Goal: Task Accomplishment & Management: Use online tool/utility

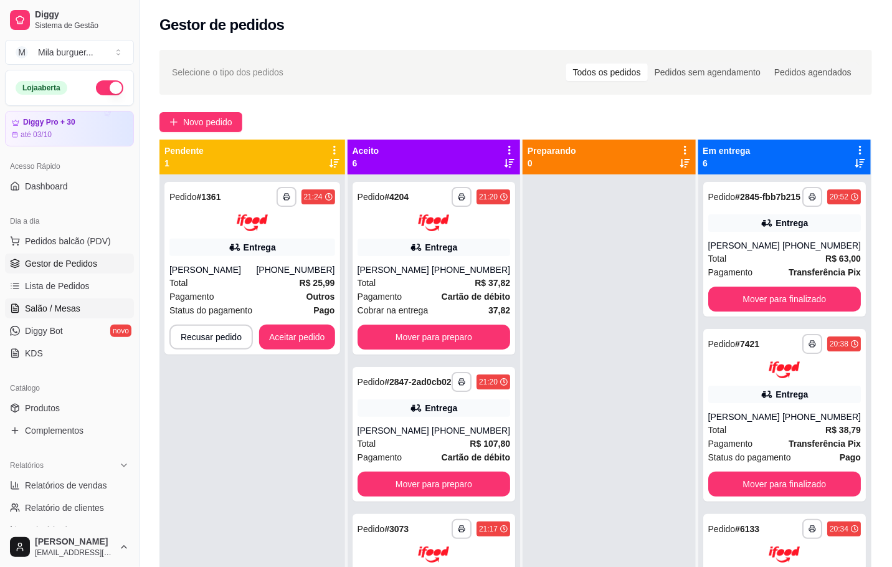
click at [74, 309] on span "Salão / Mesas" at bounding box center [52, 308] width 55 height 12
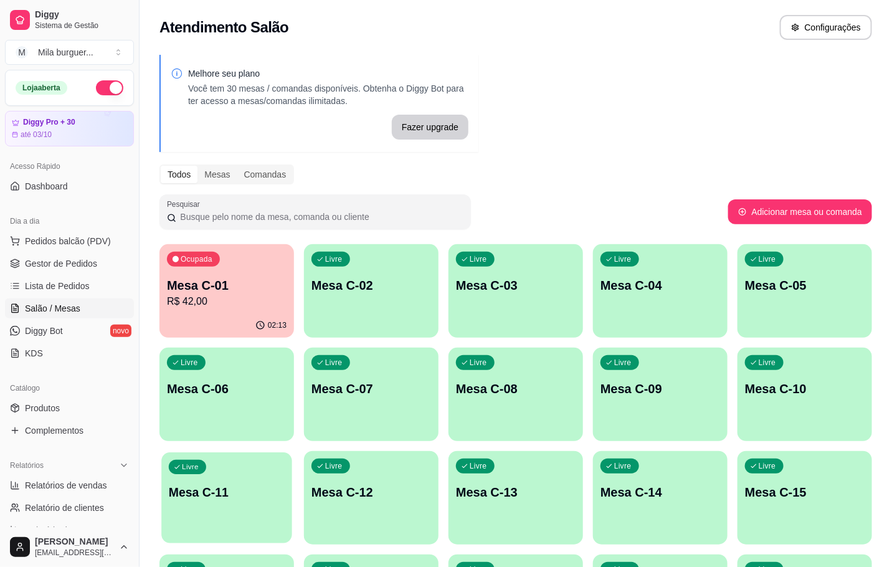
click at [256, 488] on p "Mesa C-11" at bounding box center [227, 492] width 116 height 17
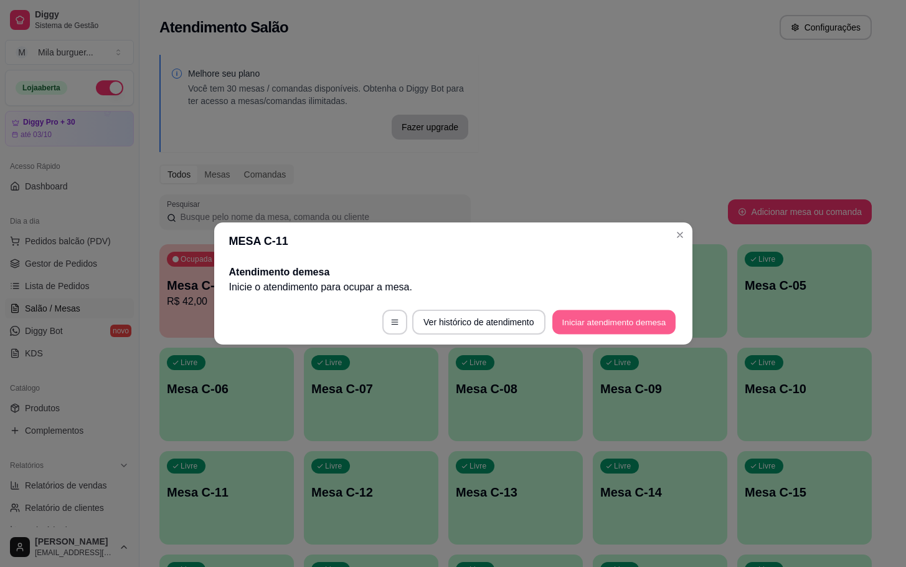
click at [584, 313] on button "Iniciar atendimento de mesa" at bounding box center [614, 322] width 123 height 24
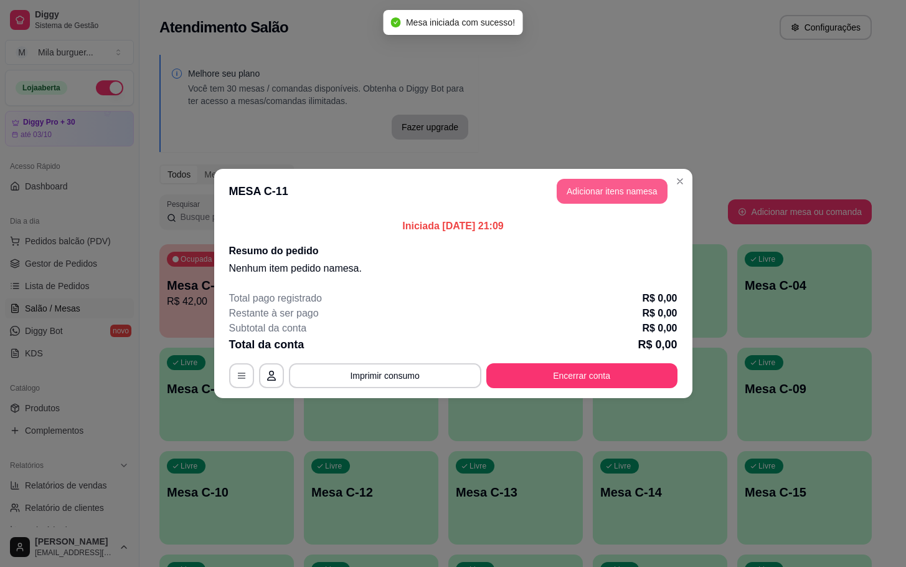
click at [628, 187] on button "Adicionar itens na mesa" at bounding box center [612, 191] width 111 height 25
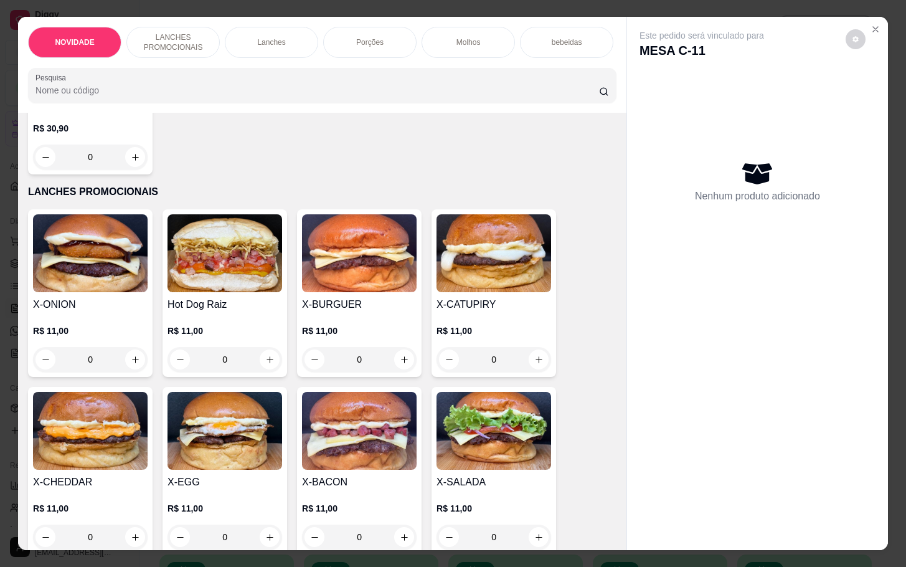
scroll to position [280, 0]
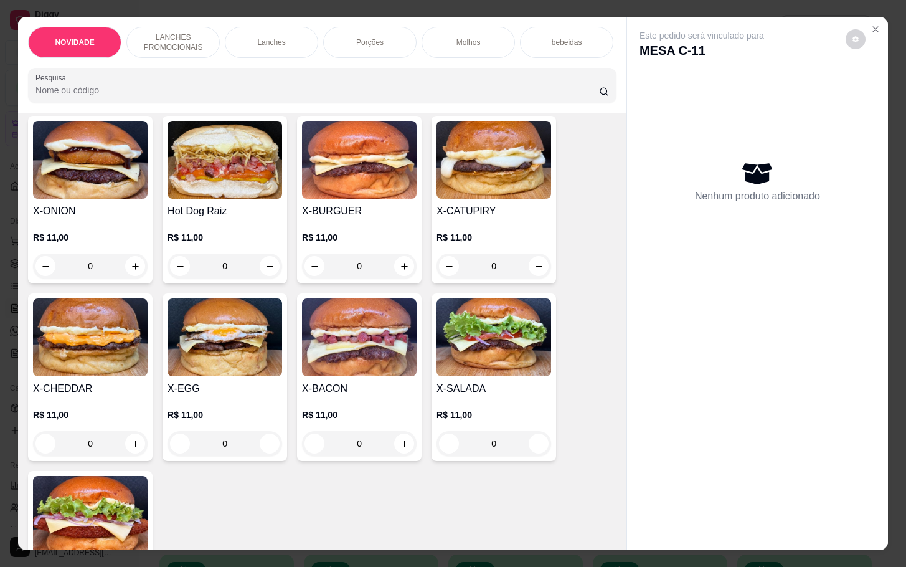
click at [396, 447] on div "0" at bounding box center [359, 443] width 115 height 25
click at [392, 449] on div "0" at bounding box center [359, 443] width 115 height 25
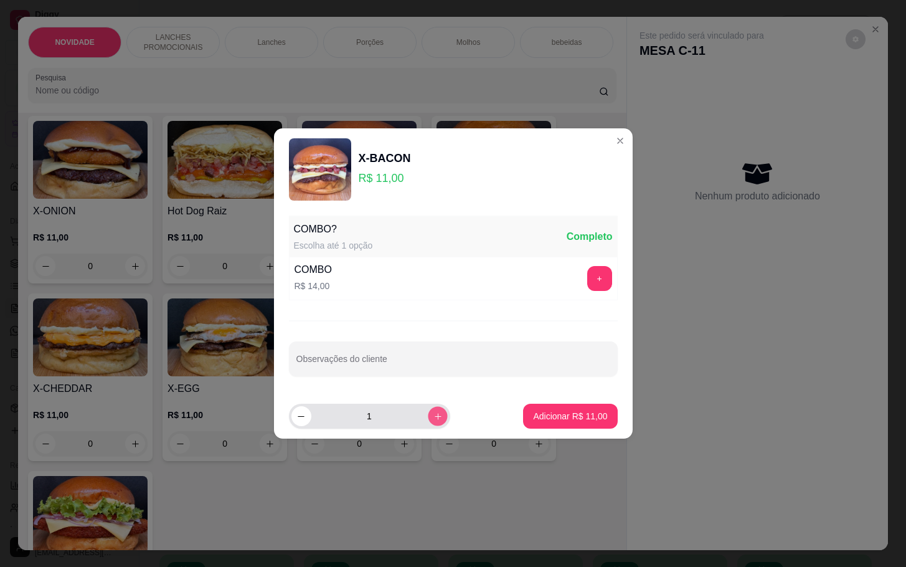
click at [436, 415] on button "increase-product-quantity" at bounding box center [437, 415] width 19 height 19
type input "2"
click at [534, 422] on p "Adicionar R$ 22,00" at bounding box center [570, 416] width 72 height 12
type input "2"
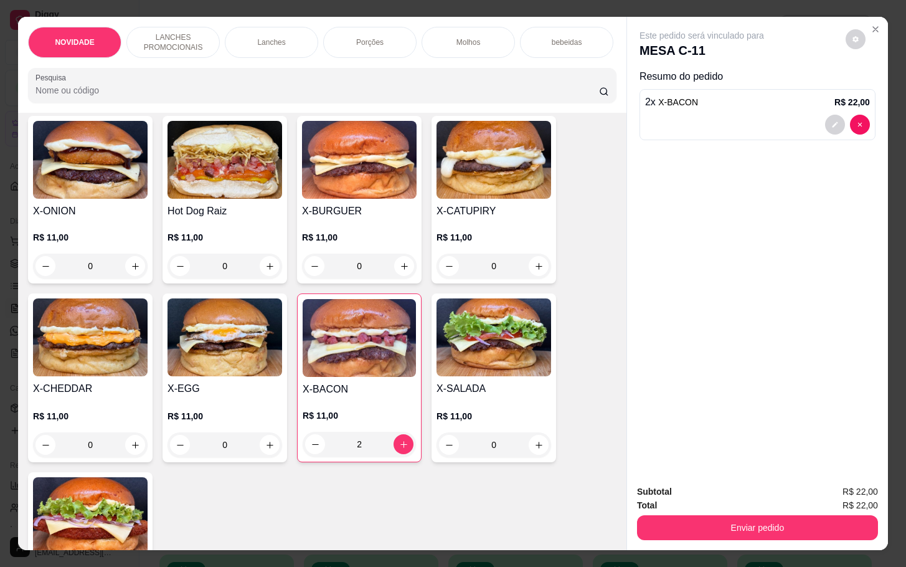
click at [125, 457] on div "0" at bounding box center [90, 444] width 115 height 25
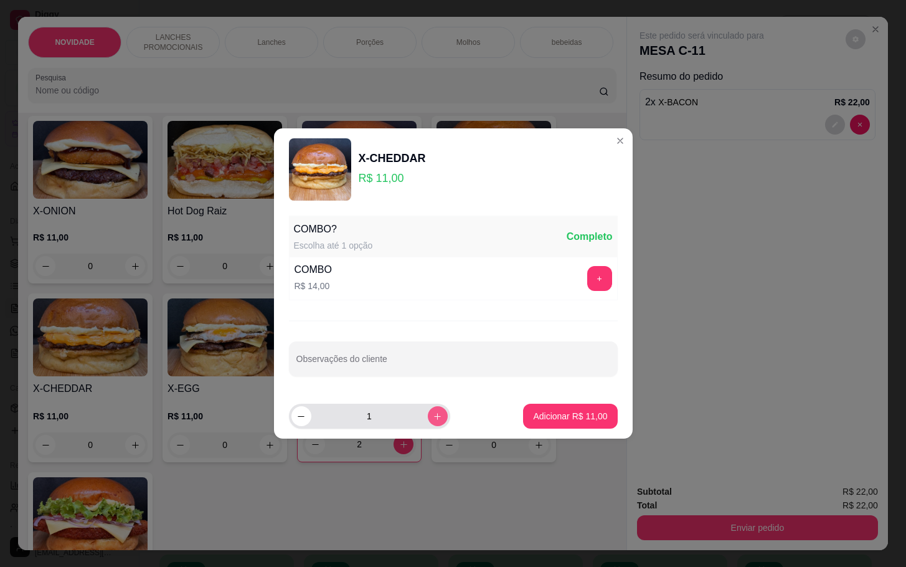
click at [428, 420] on button "increase-product-quantity" at bounding box center [438, 416] width 20 height 20
type input "2"
click at [546, 415] on p "Adicionar R$ 22,00" at bounding box center [570, 416] width 72 height 12
type input "2"
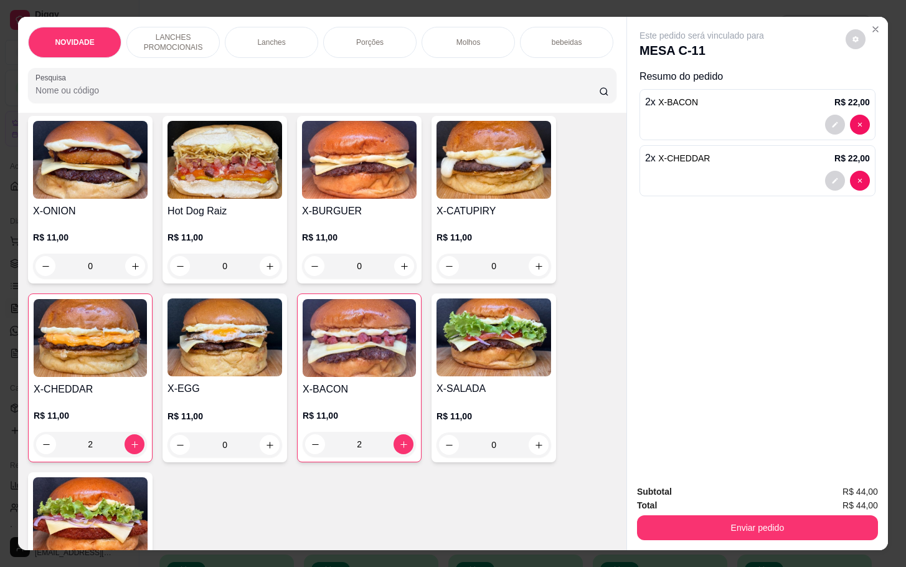
scroll to position [0, 0]
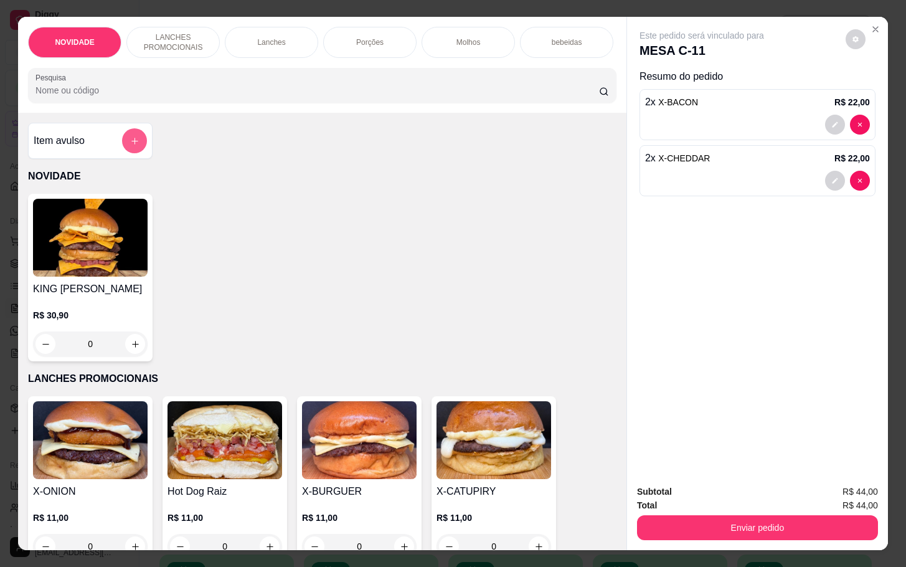
click at [130, 146] on icon "add-separate-item" at bounding box center [134, 140] width 9 height 9
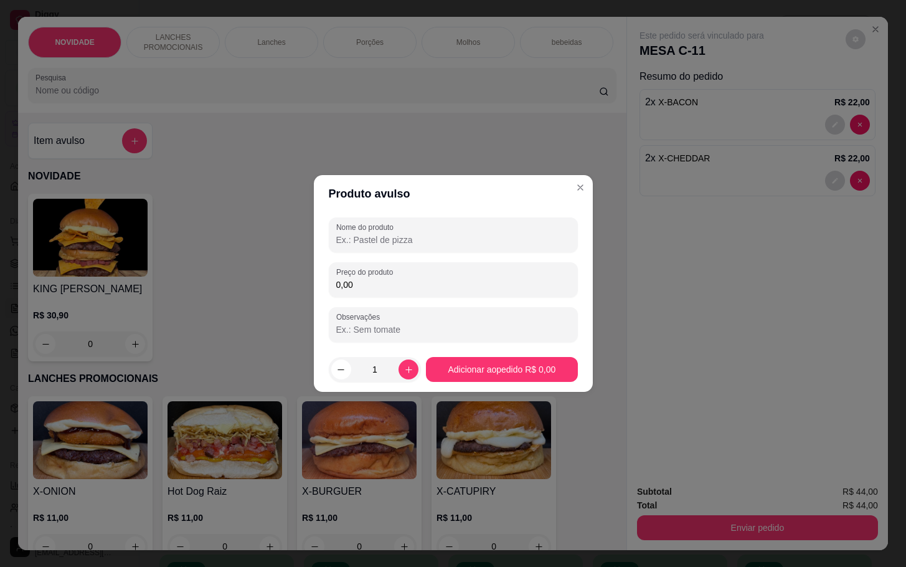
drag, startPoint x: 374, startPoint y: 234, endPoint x: 391, endPoint y: 230, distance: 18.0
click at [378, 234] on input "Nome do produto" at bounding box center [453, 240] width 234 height 12
type input "tubaina"
click at [561, 273] on div "0,00" at bounding box center [453, 279] width 234 height 25
type input "5,00"
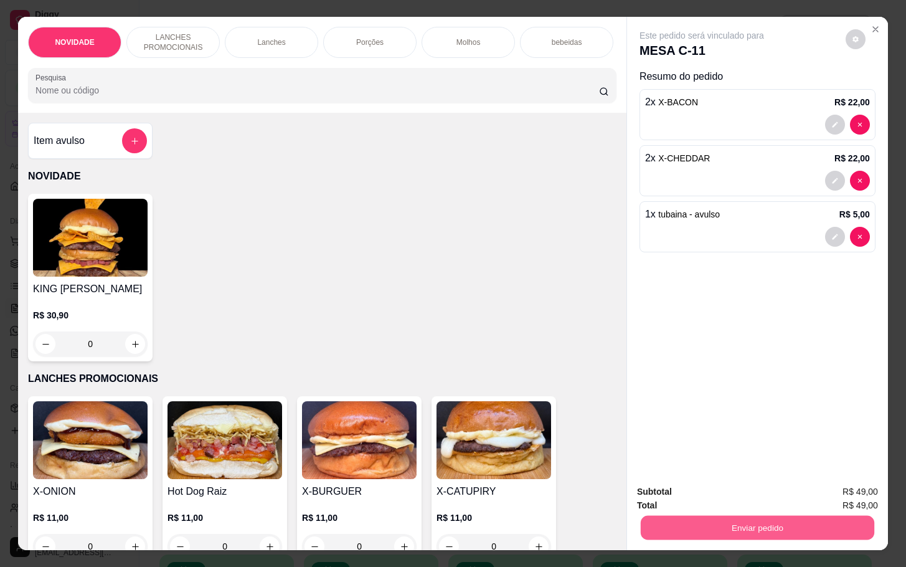
click at [696, 520] on button "Enviar pedido" at bounding box center [758, 527] width 234 height 24
click at [699, 494] on button "Não registrar e enviar pedido" at bounding box center [715, 489] width 126 height 23
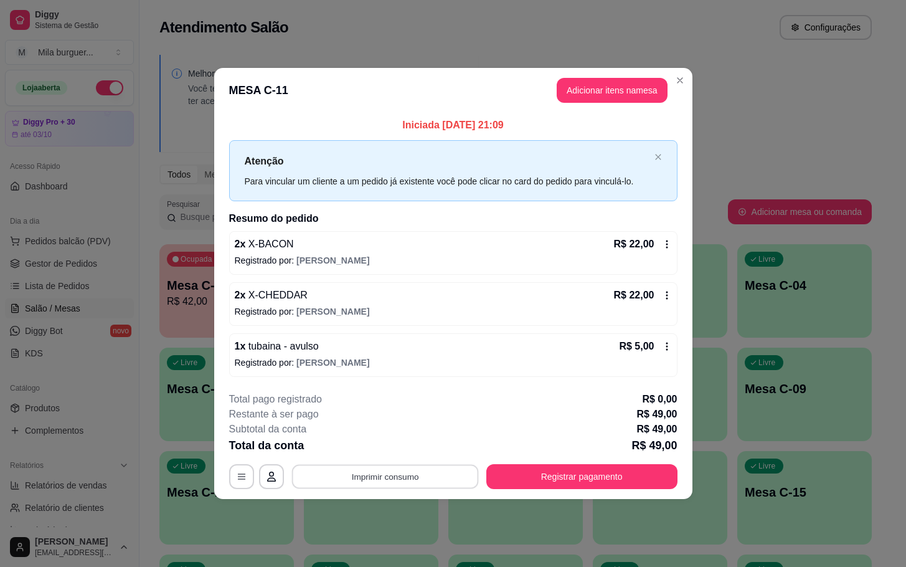
click at [419, 473] on button "Imprimir consumo" at bounding box center [385, 476] width 187 height 24
click at [384, 447] on button "IMPRESSORA" at bounding box center [389, 449] width 90 height 20
click at [380, 481] on button "Imprimir consumo" at bounding box center [385, 476] width 192 height 25
click at [395, 443] on button "IMPRESSORA" at bounding box center [389, 449] width 90 height 20
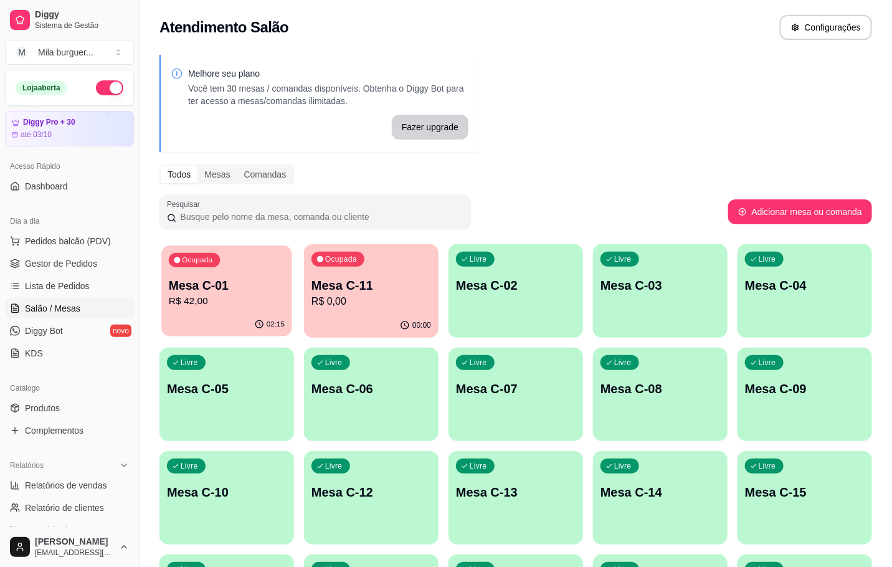
click at [189, 295] on p "R$ 42,00" at bounding box center [227, 301] width 116 height 14
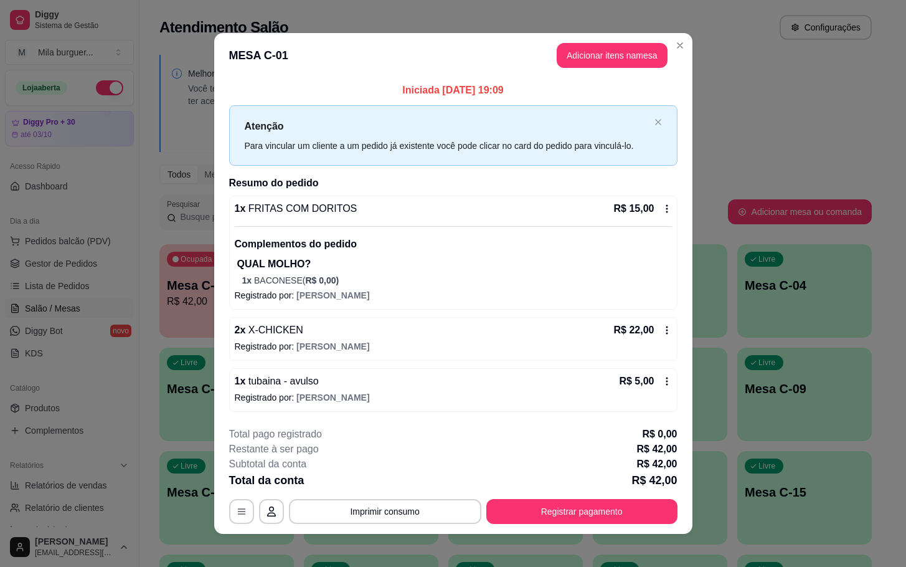
click at [346, 57] on header "MESA C-01 Adicionar itens na mesa" at bounding box center [453, 55] width 478 height 45
drag, startPoint x: 668, startPoint y: 103, endPoint x: 680, endPoint y: 118, distance: 19.9
click at [666, 103] on div "Iniciada [DATE] 19:09 Atenção Para vincular um cliente a um pedido já existente…" at bounding box center [453, 247] width 448 height 329
click at [684, 120] on div "Iniciada [DATE] 19:09 Atenção Para vincular um cliente a um pedido já existente…" at bounding box center [453, 247] width 478 height 339
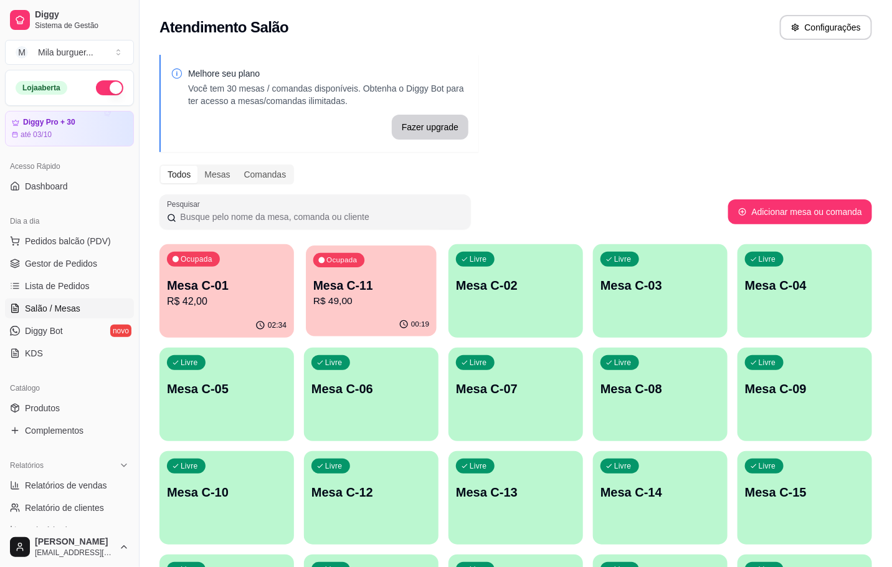
click at [387, 300] on p "R$ 49,00" at bounding box center [371, 301] width 116 height 14
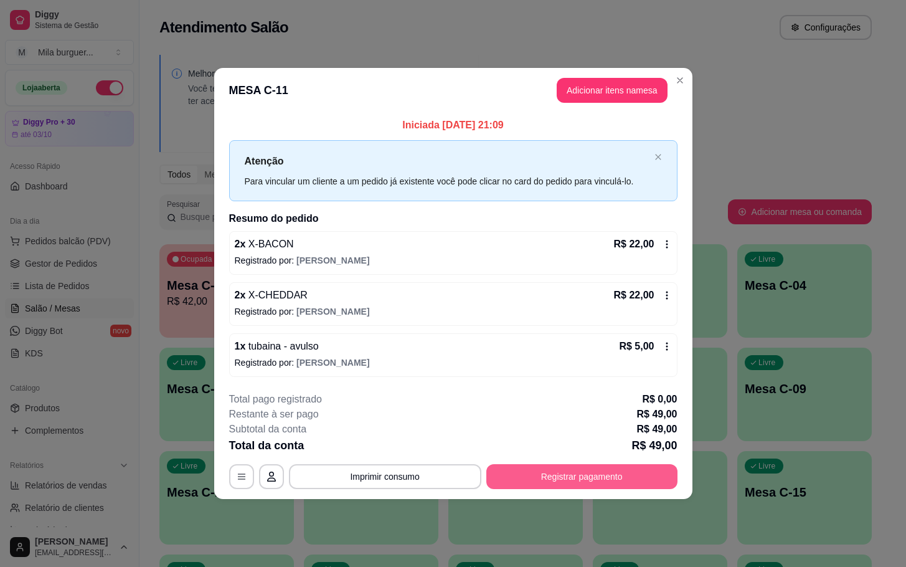
click at [579, 473] on button "Registrar pagamento" at bounding box center [581, 476] width 191 height 25
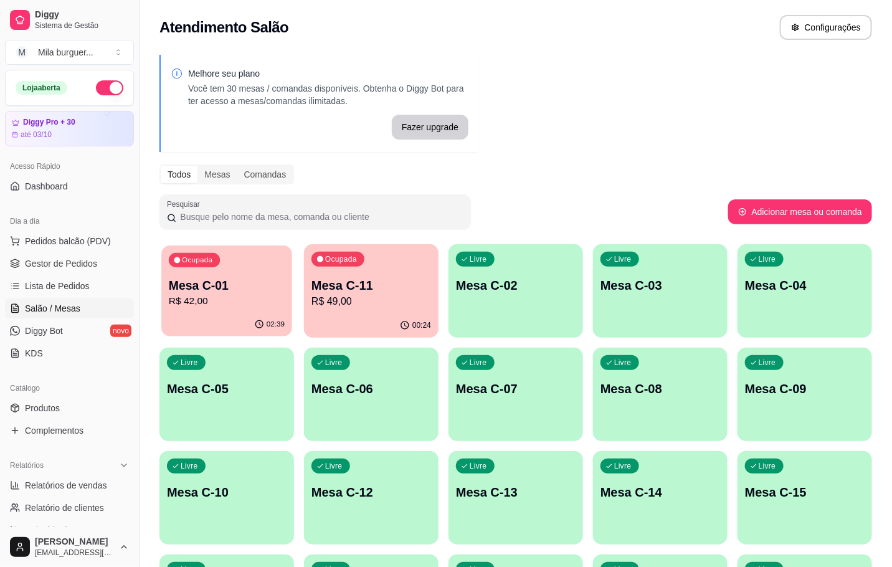
click at [191, 299] on div "Mesa C-01 R$ 42,00" at bounding box center [227, 292] width 116 height 31
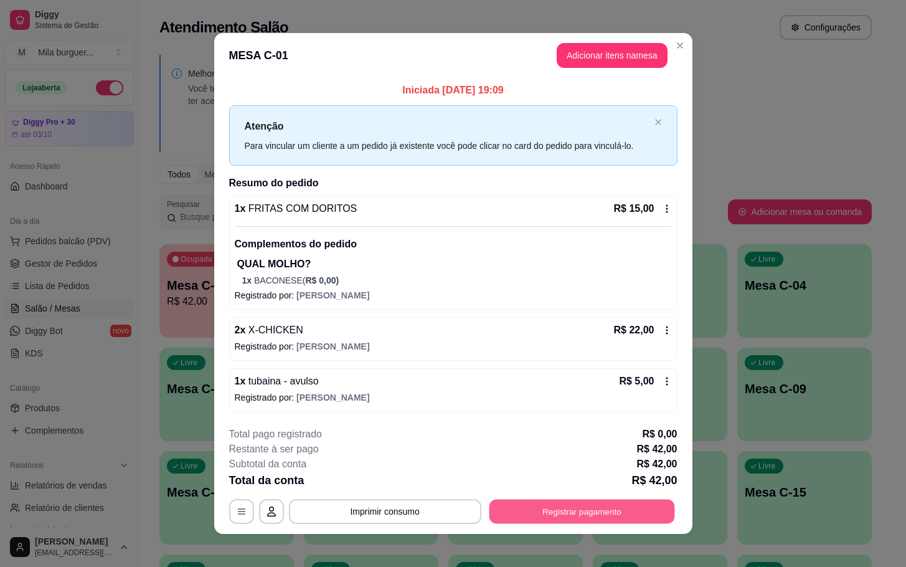
click at [635, 515] on button "Registrar pagamento" at bounding box center [582, 512] width 186 height 24
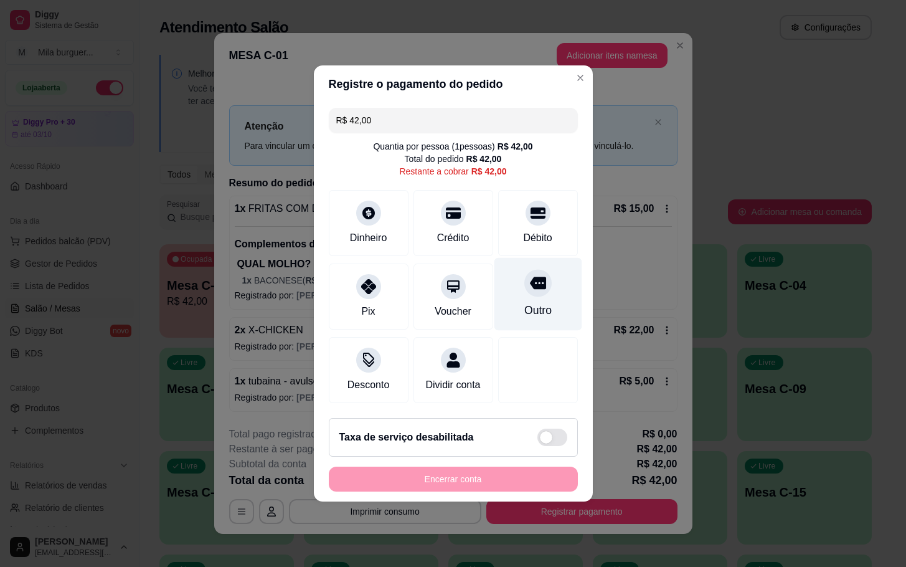
click at [510, 303] on div "Outro" at bounding box center [538, 294] width 88 height 73
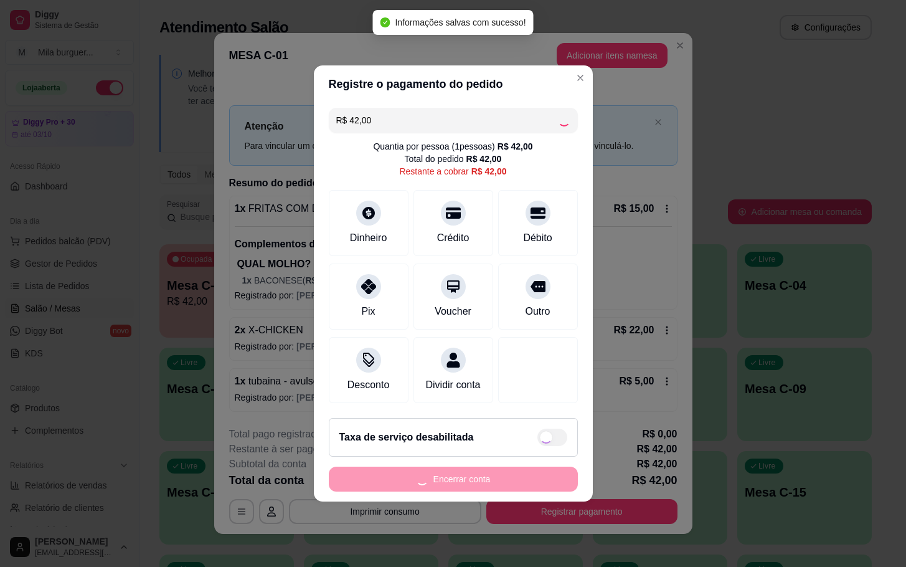
type input "R$ 0,00"
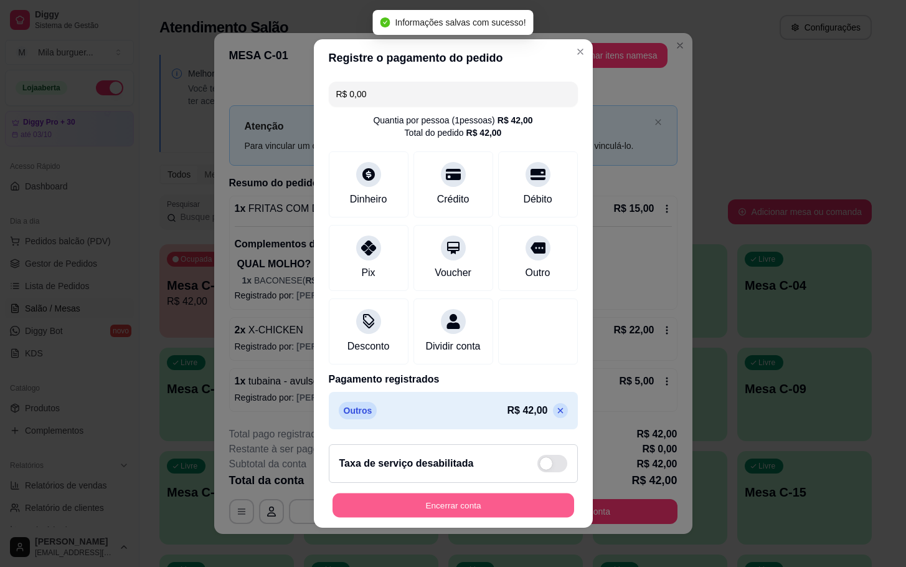
click at [432, 513] on button "Encerrar conta" at bounding box center [454, 505] width 242 height 24
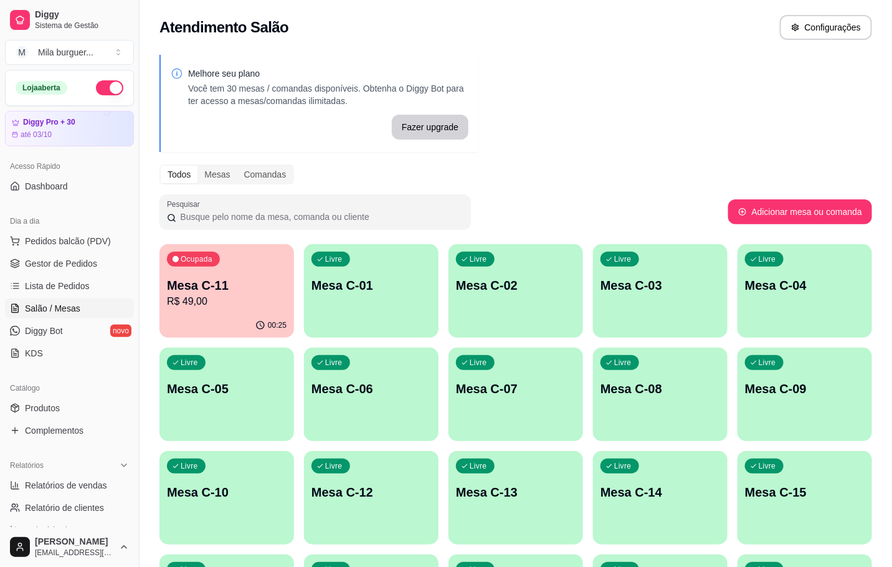
click at [260, 322] on icon "button" at bounding box center [260, 325] width 10 height 10
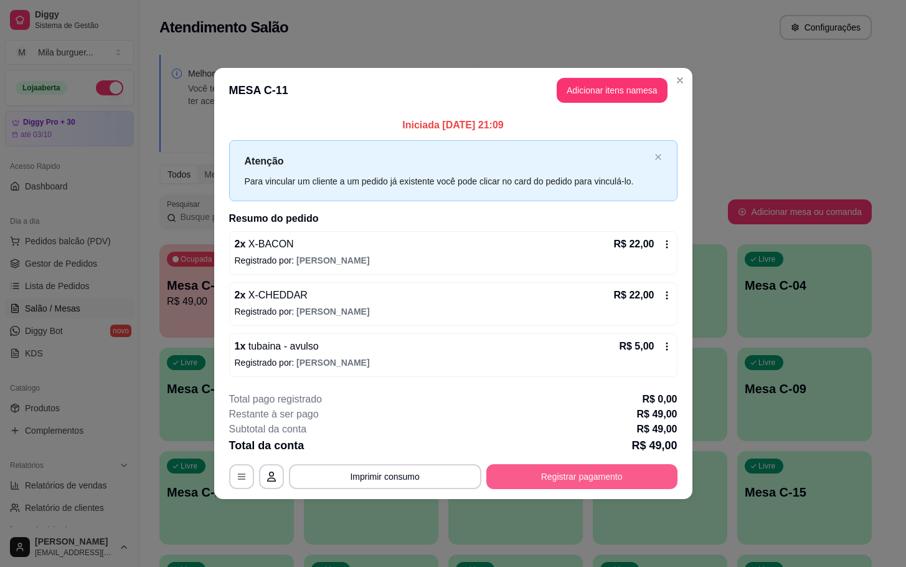
click at [579, 482] on button "Registrar pagamento" at bounding box center [581, 476] width 191 height 25
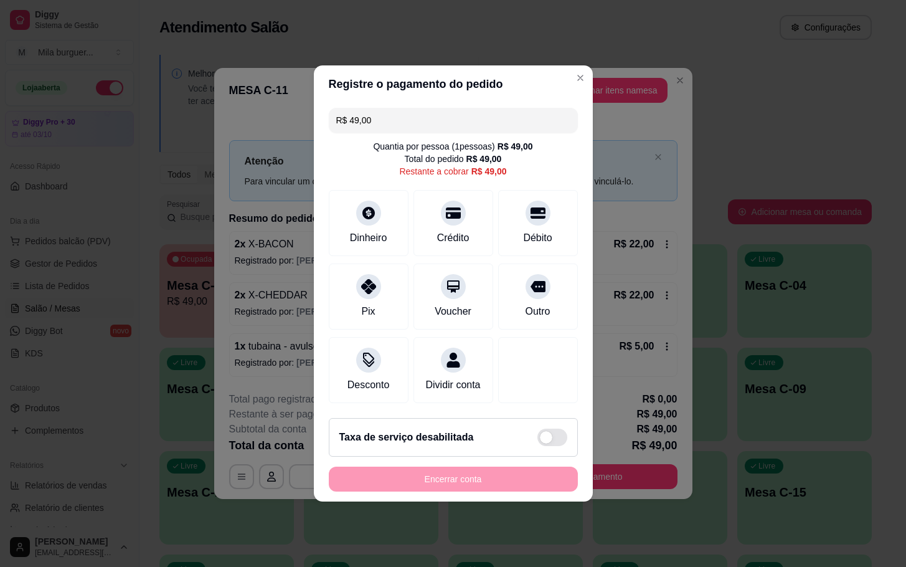
drag, startPoint x: 544, startPoint y: 330, endPoint x: 538, endPoint y: 419, distance: 89.3
click at [543, 352] on div "Desconto Dividir conta" at bounding box center [453, 370] width 249 height 66
click at [518, 324] on div "R$ 49,00 Quantia por pessoa ( 1 pessoas) R$ 49,00 Total do pedido R$ 49,00 Rest…" at bounding box center [453, 255] width 279 height 305
click at [526, 288] on div at bounding box center [537, 282] width 27 height 27
type input "R$ 0,00"
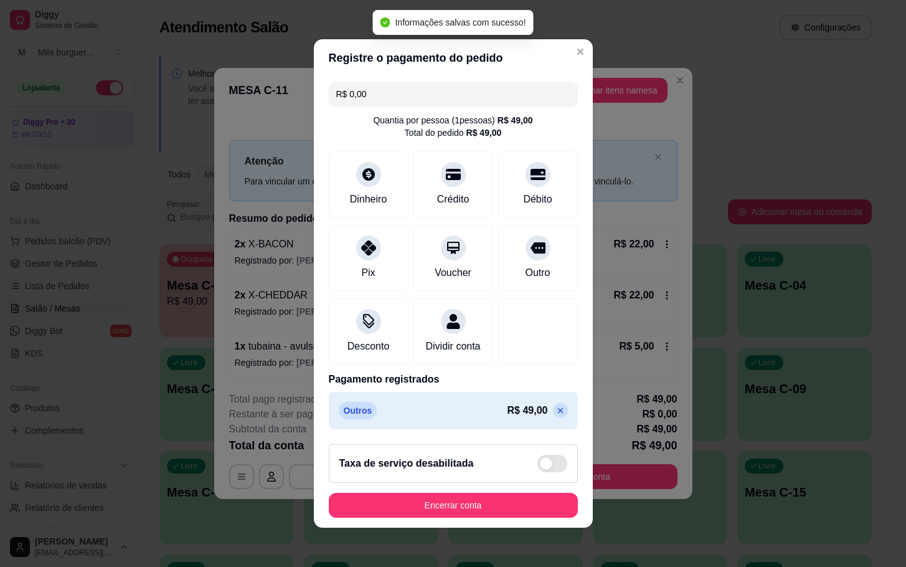
click at [462, 483] on div "Taxa de serviço desabilitada" at bounding box center [453, 463] width 249 height 39
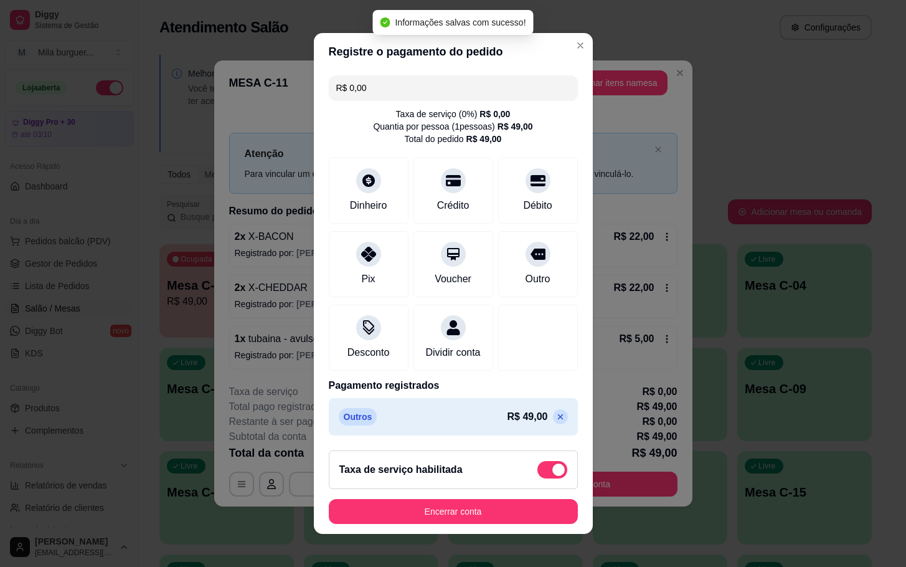
click at [511, 472] on div "Taxa de serviço habilitada" at bounding box center [453, 469] width 228 height 17
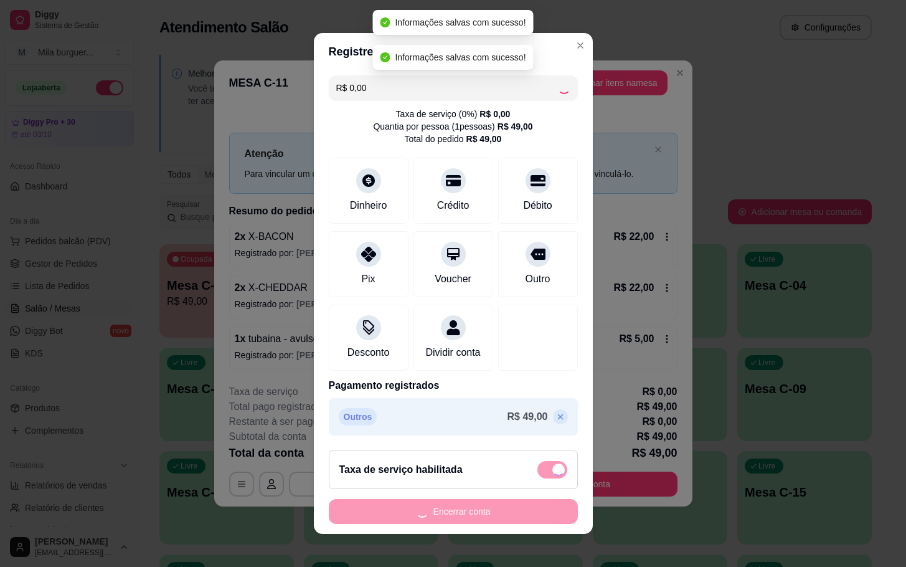
checkbox input "false"
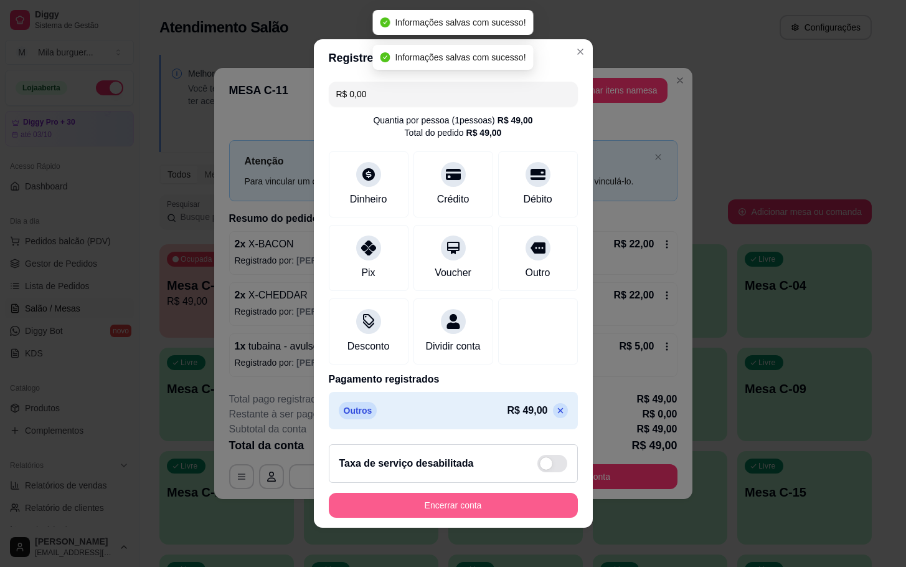
click at [486, 516] on button "Encerrar conta" at bounding box center [453, 505] width 249 height 25
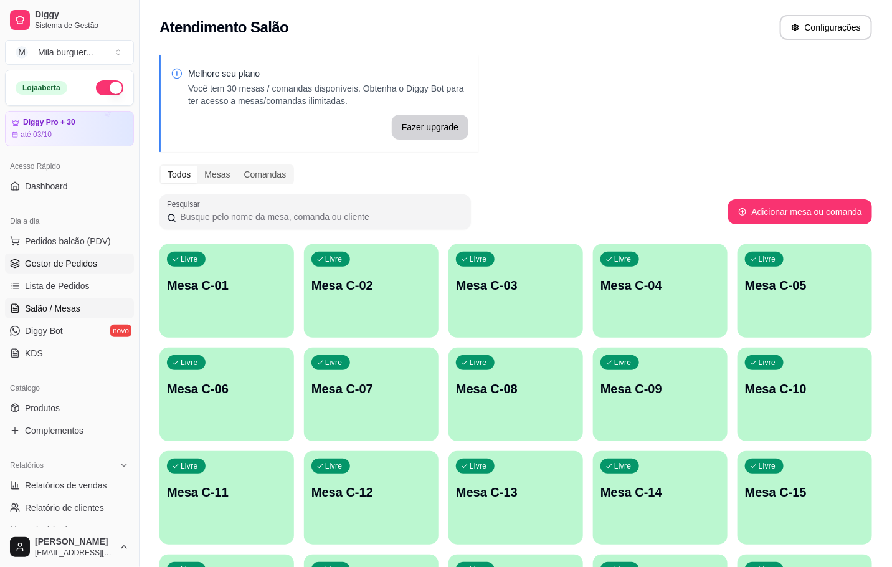
click at [51, 266] on span "Gestor de Pedidos" at bounding box center [61, 263] width 72 height 12
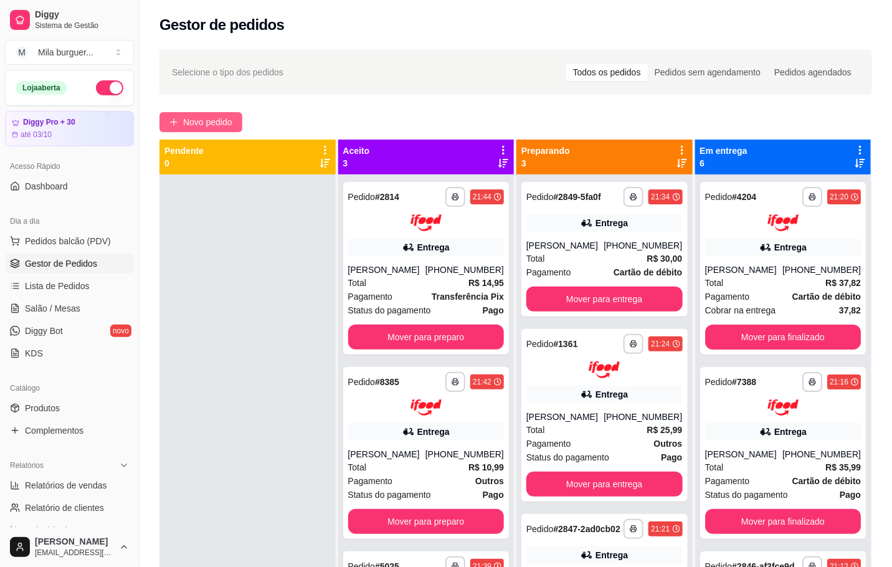
click at [225, 114] on button "Novo pedido" at bounding box center [200, 122] width 83 height 20
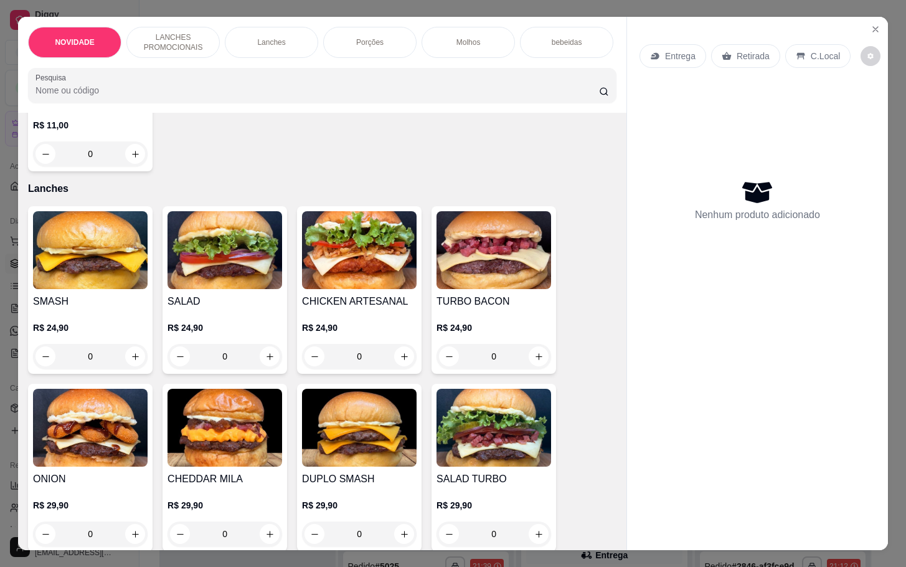
scroll to position [934, 0]
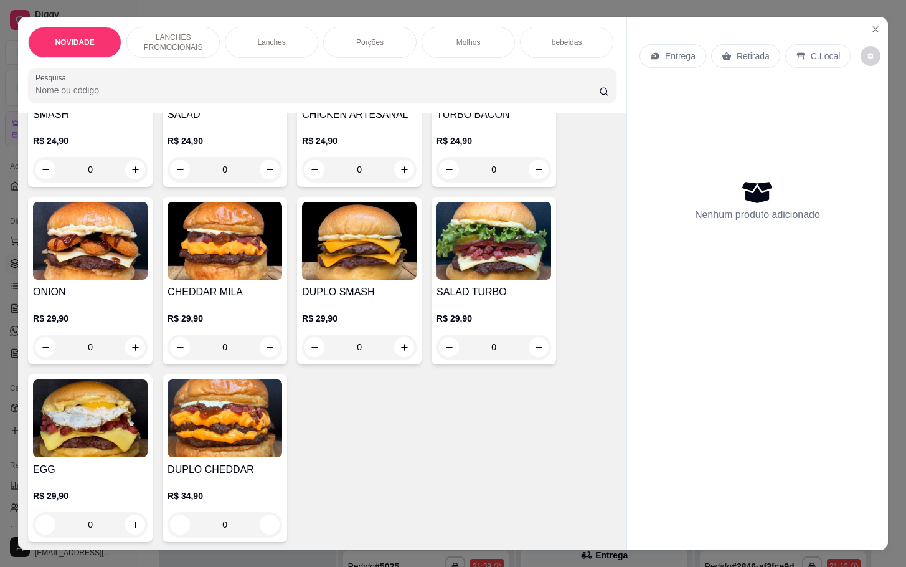
click at [121, 352] on div "0" at bounding box center [90, 347] width 115 height 25
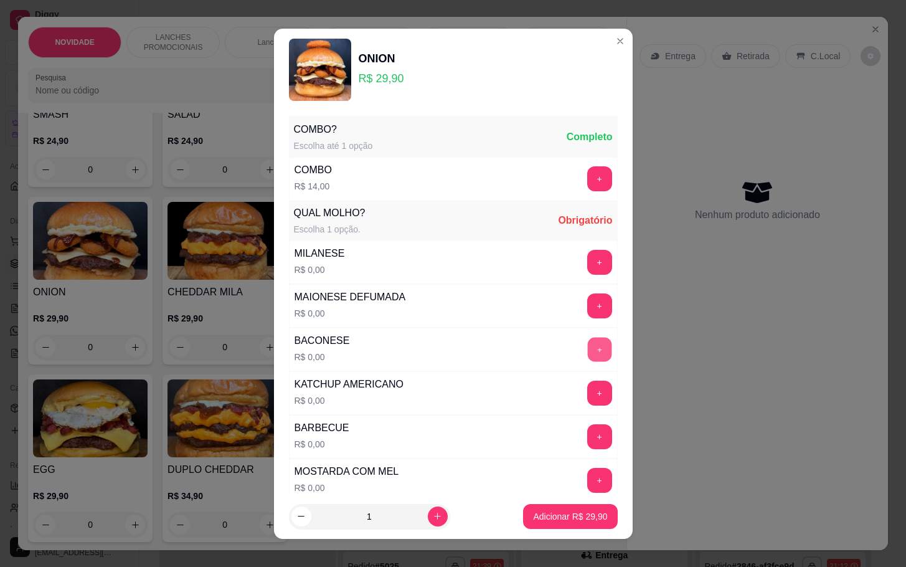
click at [587, 343] on button "+" at bounding box center [599, 349] width 24 height 24
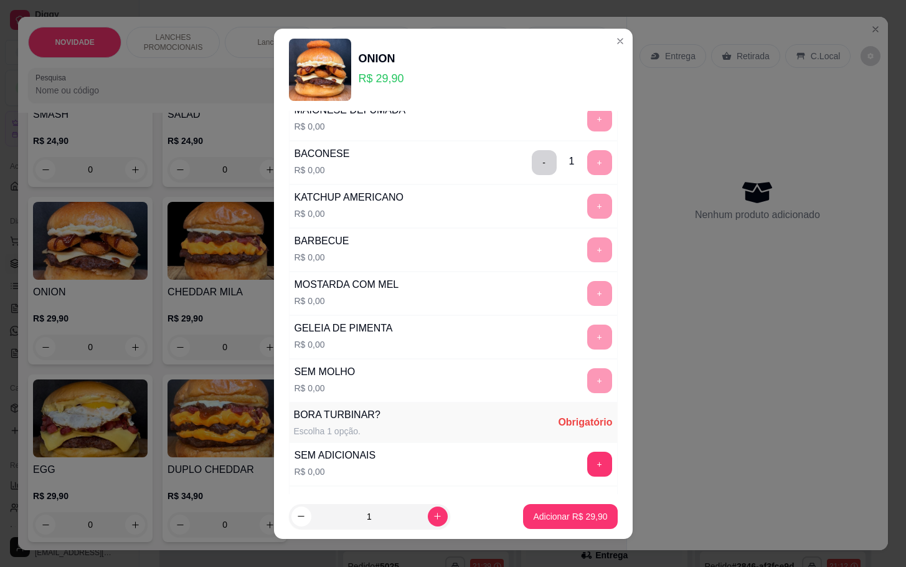
scroll to position [280, 0]
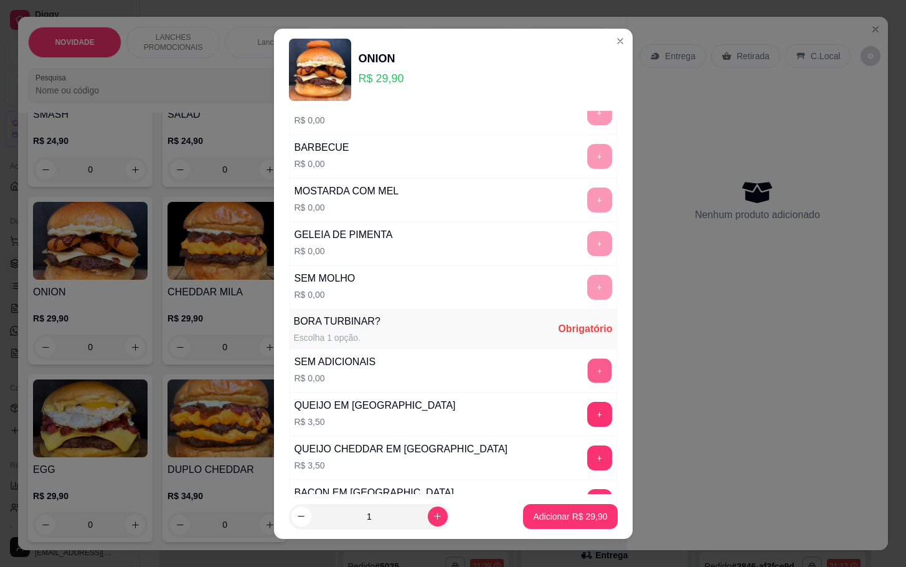
click at [587, 366] on button "+" at bounding box center [599, 370] width 24 height 24
click at [542, 516] on p "Adicionar R$ 29,90" at bounding box center [570, 516] width 72 height 12
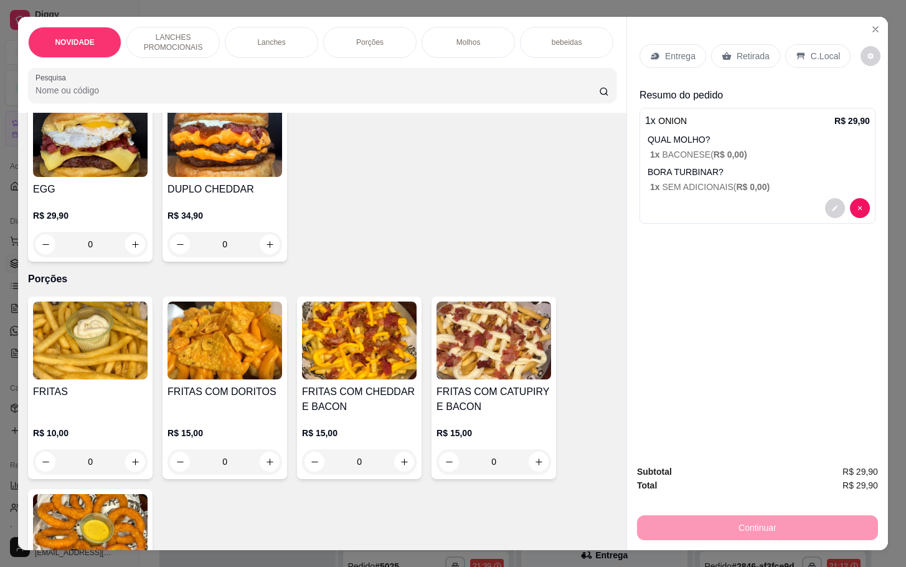
scroll to position [1308, 0]
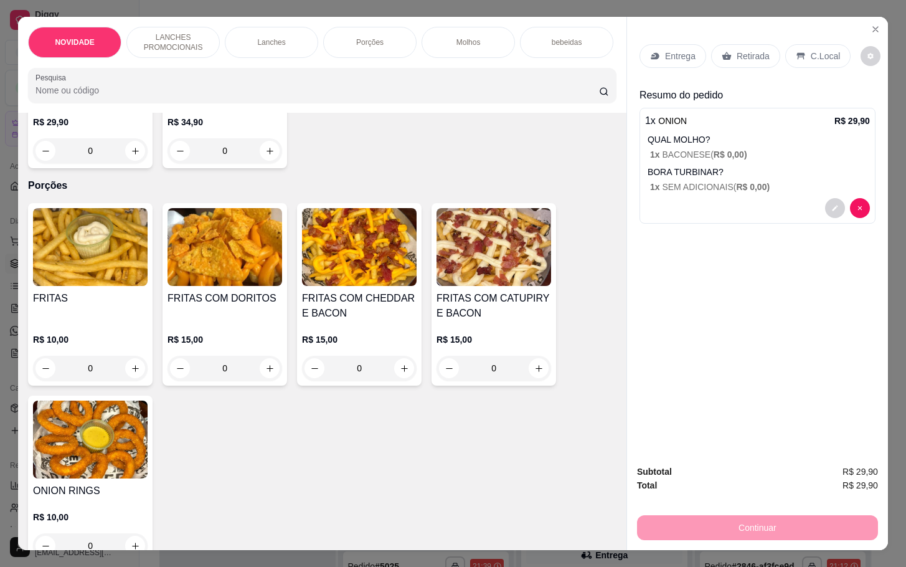
click at [252, 374] on div "0" at bounding box center [225, 368] width 115 height 25
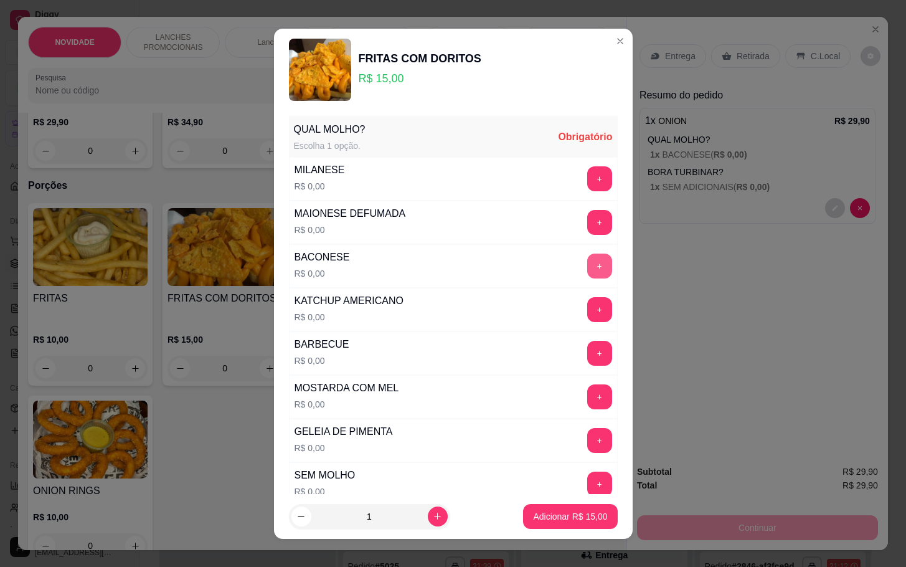
click at [587, 272] on button "+" at bounding box center [599, 266] width 25 height 25
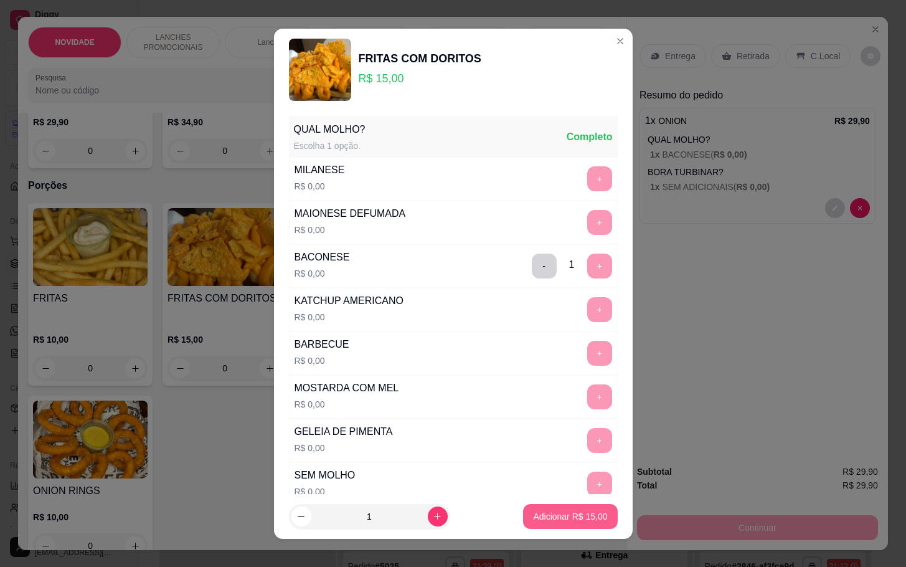
click at [543, 523] on button "Adicionar R$ 15,00" at bounding box center [570, 516] width 94 height 25
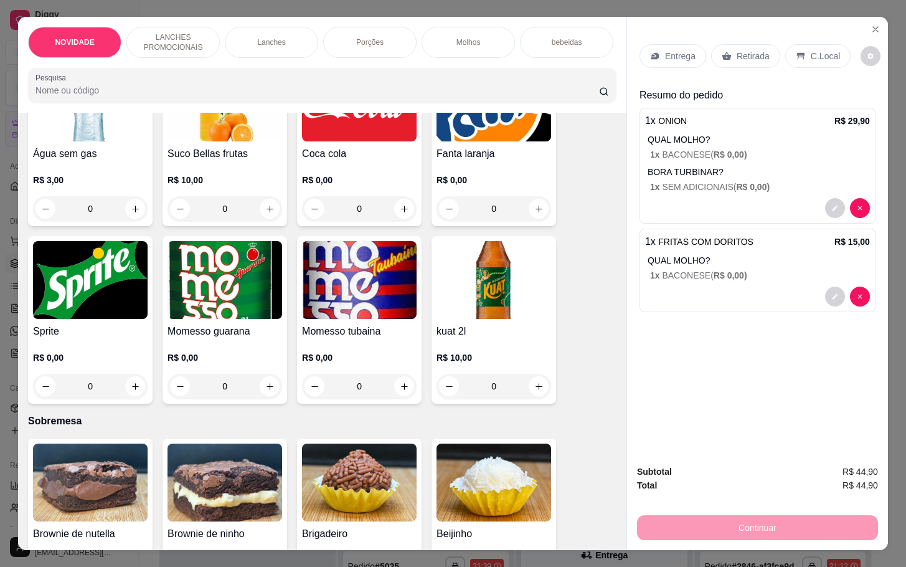
scroll to position [2523, 0]
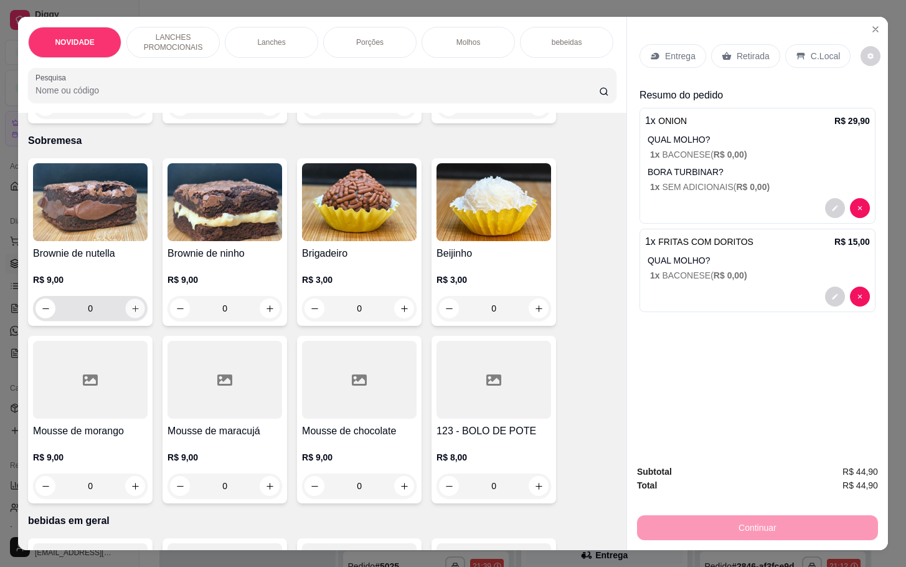
click at [131, 304] on icon "increase-product-quantity" at bounding box center [135, 308] width 9 height 9
type input "1"
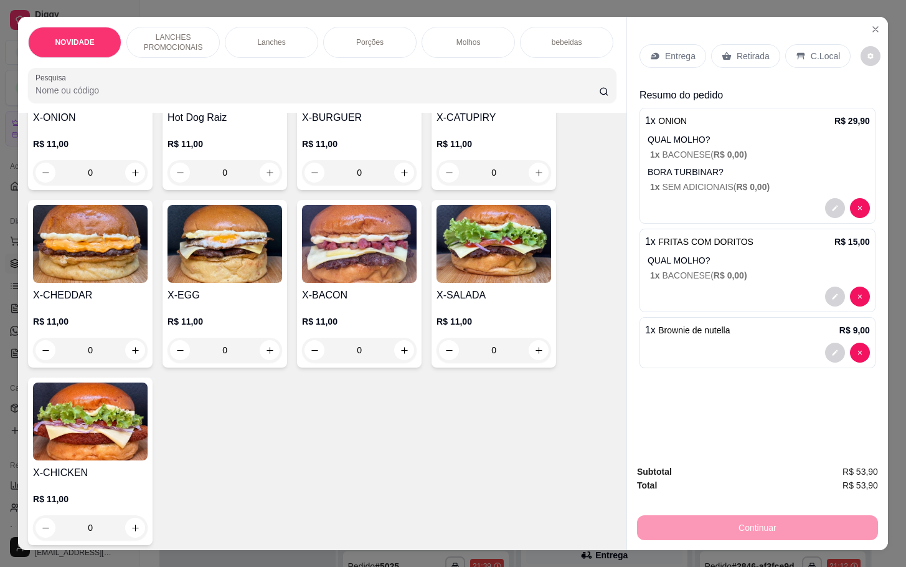
scroll to position [0, 0]
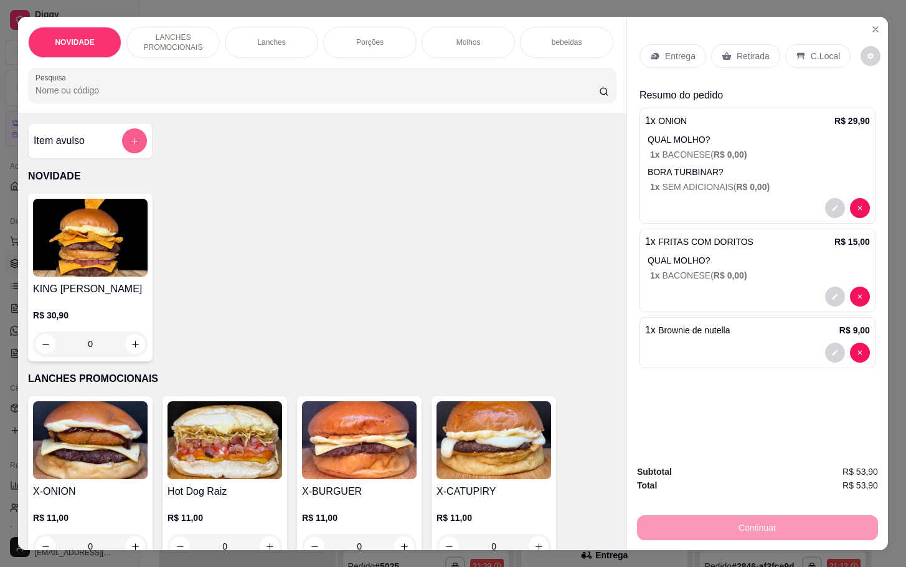
click at [135, 148] on button "add-separate-item" at bounding box center [134, 140] width 25 height 25
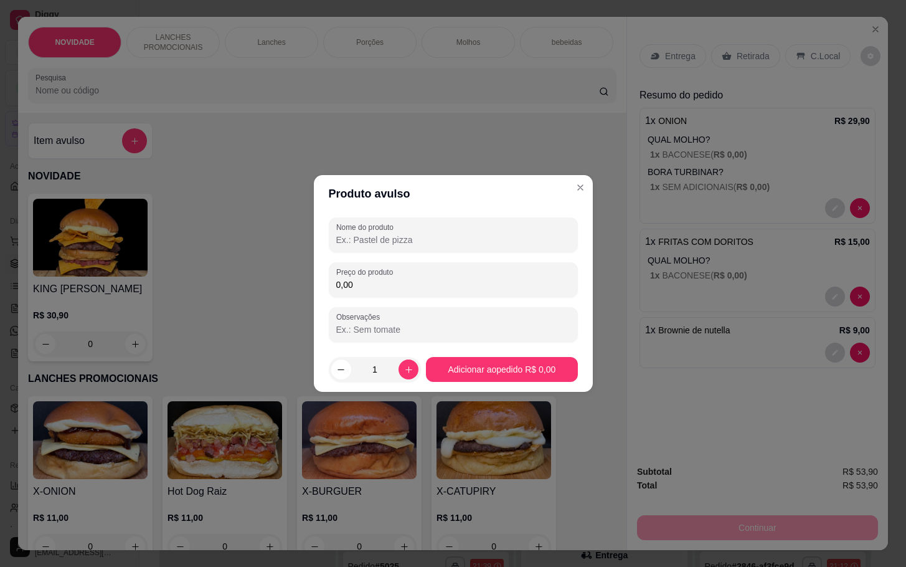
click at [417, 245] on input "Nome do produto" at bounding box center [453, 240] width 234 height 12
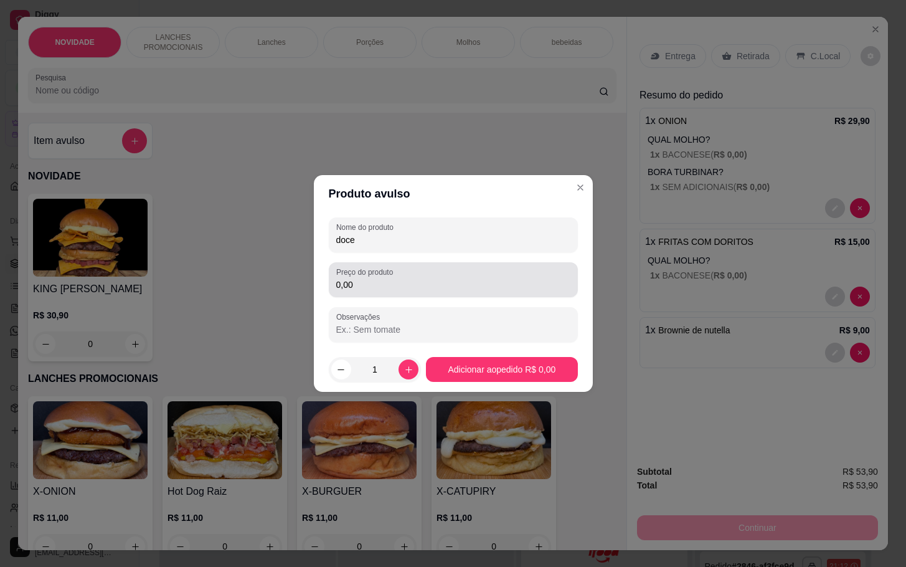
type input "doce"
click at [411, 273] on div "0,00" at bounding box center [453, 279] width 234 height 25
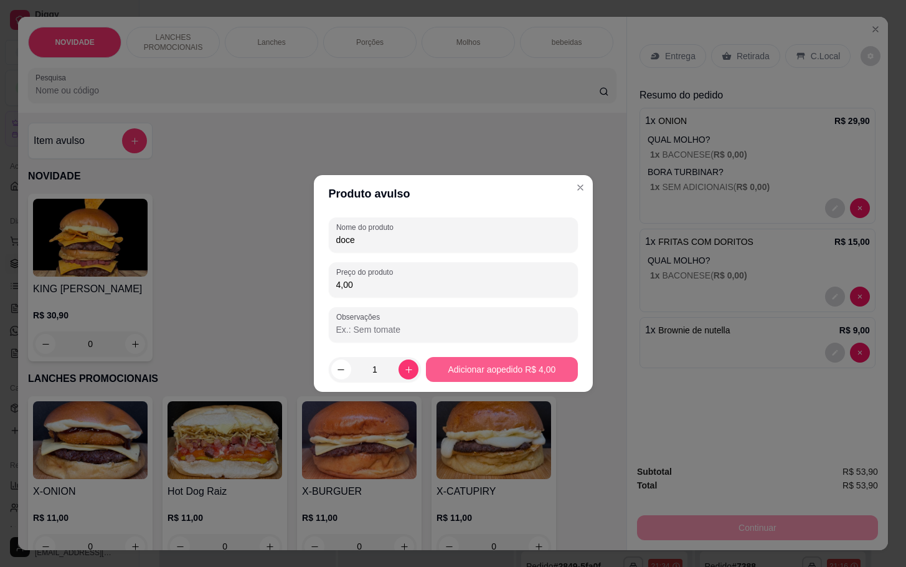
type input "4,00"
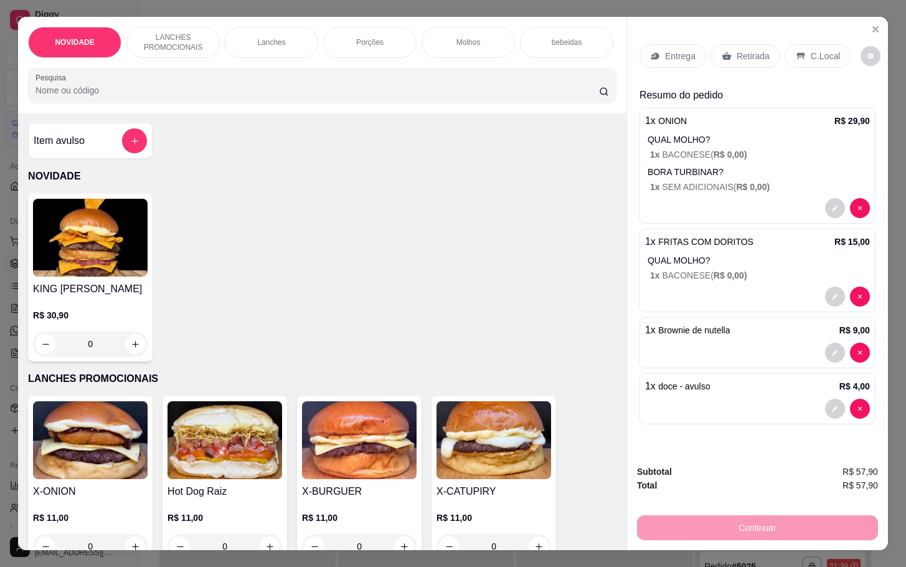
scroll to position [30, 0]
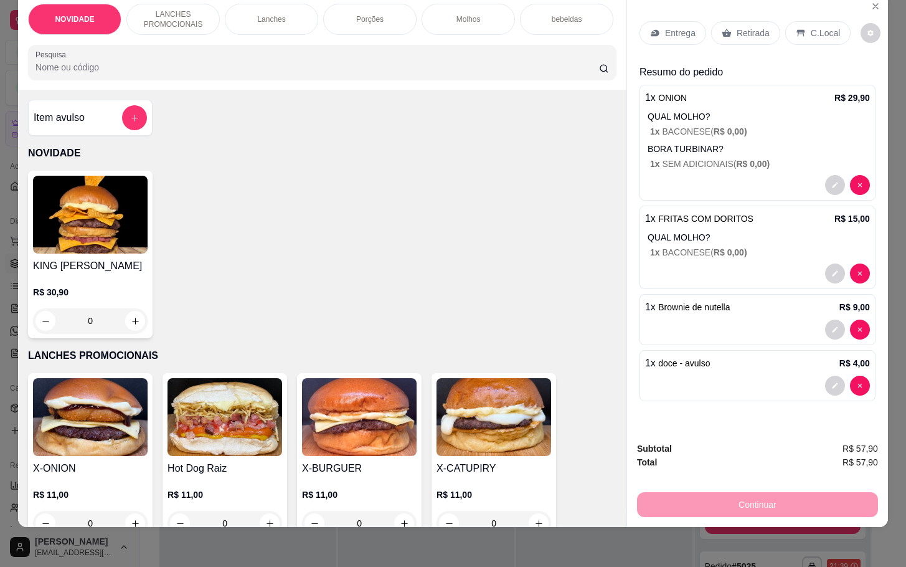
click at [741, 27] on p "Retirada" at bounding box center [753, 33] width 33 height 12
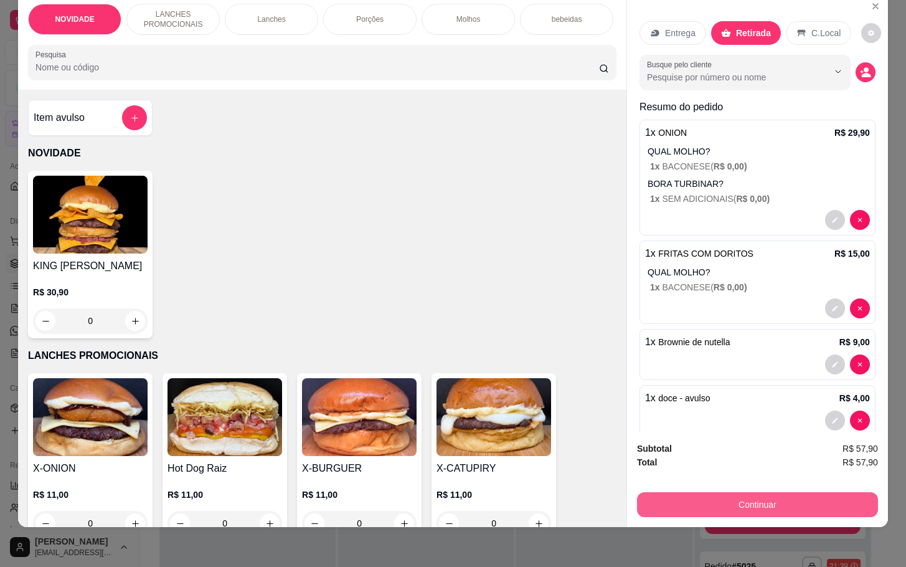
click at [713, 492] on button "Continuar" at bounding box center [757, 504] width 241 height 25
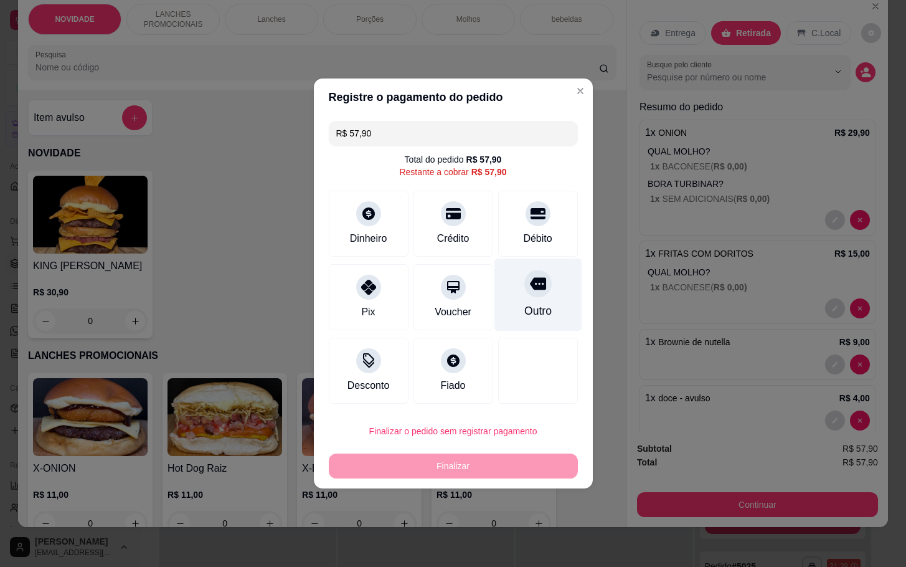
click at [501, 288] on div "Outro" at bounding box center [538, 295] width 88 height 73
type input "R$ 0,00"
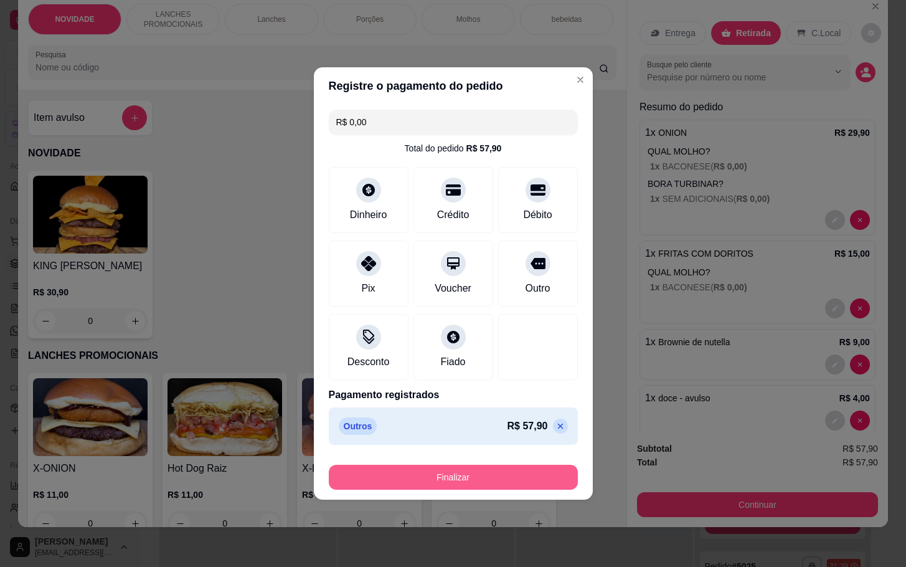
click at [498, 467] on button "Finalizar" at bounding box center [453, 477] width 249 height 25
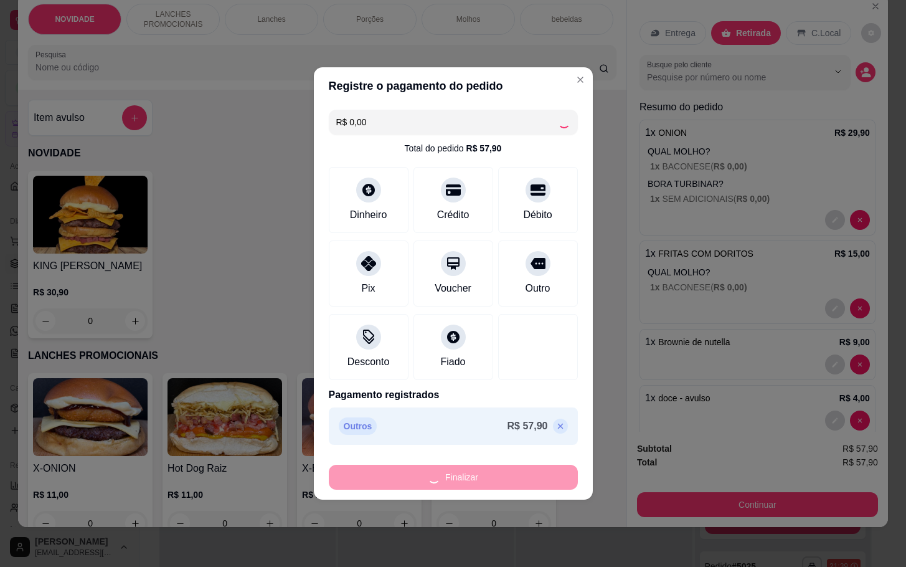
type input "0"
type input "-R$ 57,90"
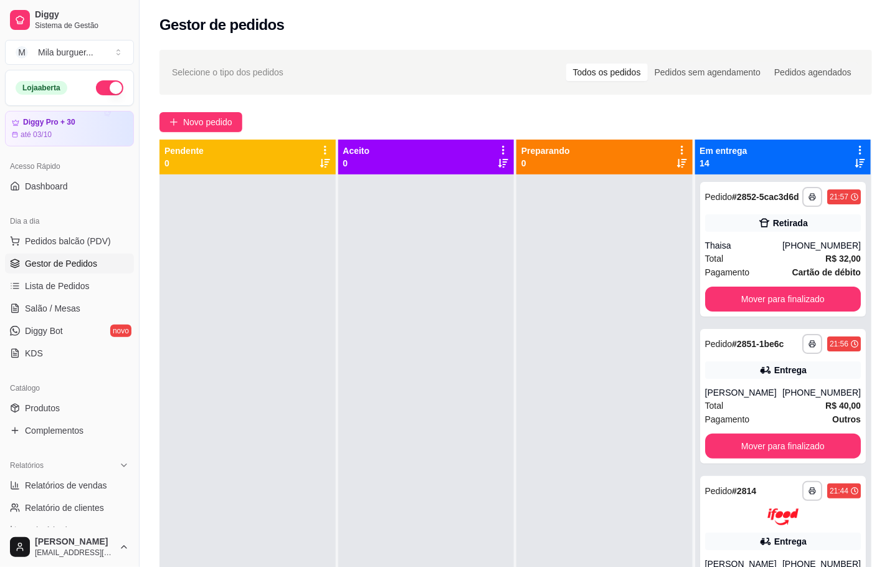
drag, startPoint x: 628, startPoint y: 404, endPoint x: 577, endPoint y: 366, distance: 62.8
click at [625, 404] on div at bounding box center [604, 457] width 176 height 567
click at [173, 114] on button "Novo pedido" at bounding box center [200, 122] width 83 height 20
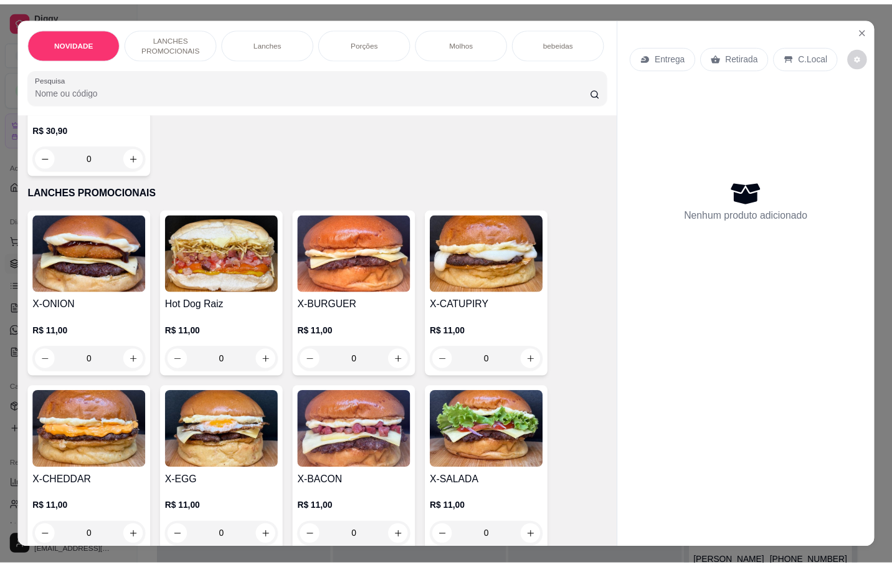
scroll to position [280, 0]
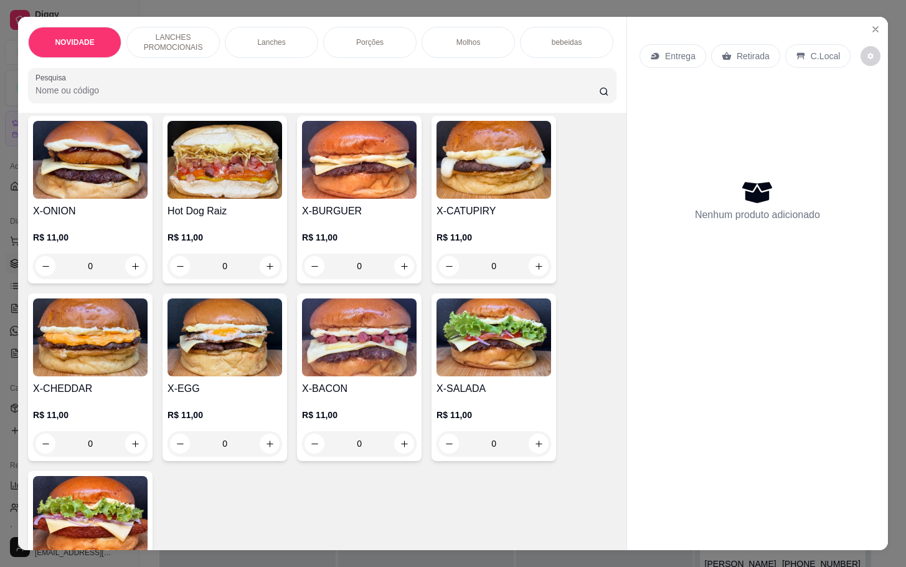
click at [398, 278] on div "0" at bounding box center [359, 266] width 115 height 25
click at [122, 456] on div "0" at bounding box center [90, 443] width 115 height 25
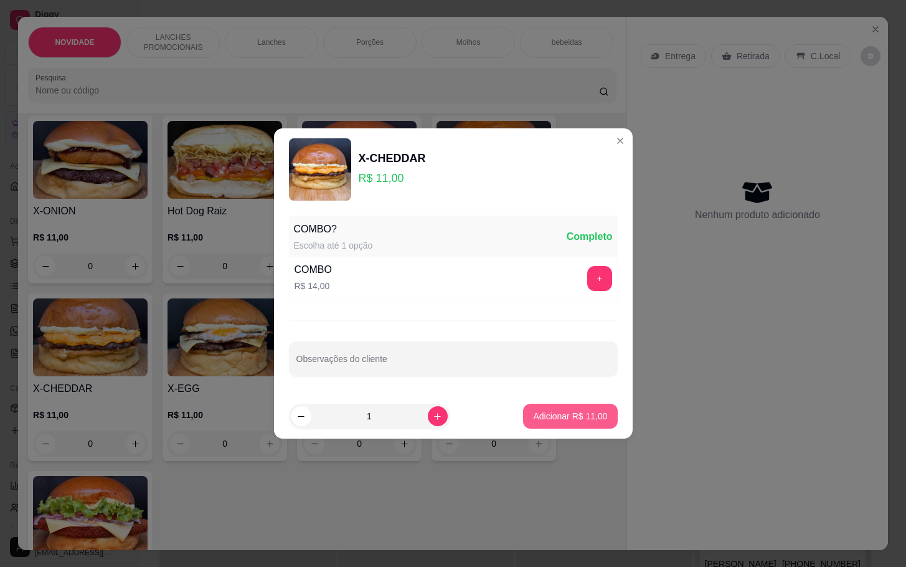
click at [533, 417] on p "Adicionar R$ 11,00" at bounding box center [570, 416] width 74 height 12
type input "1"
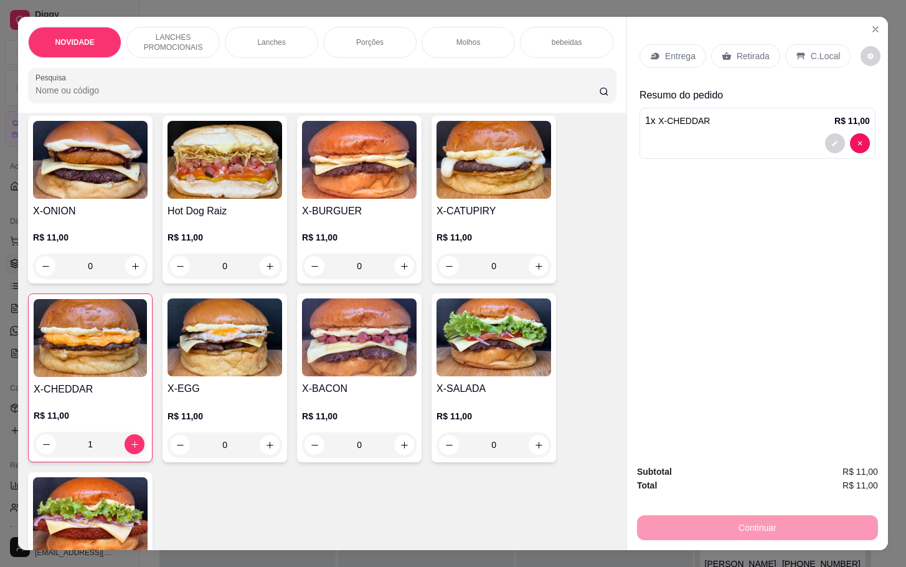
click at [386, 454] on div "0" at bounding box center [359, 444] width 115 height 25
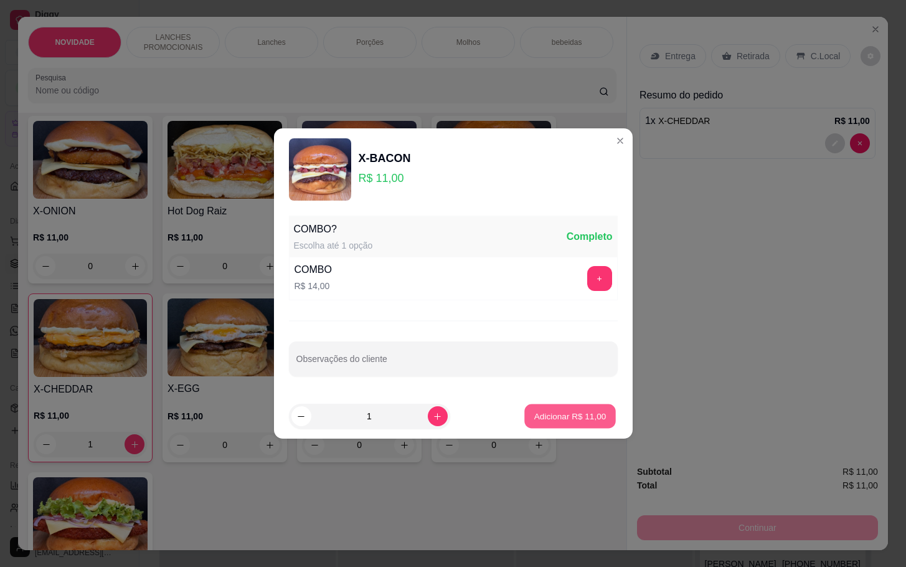
click at [572, 410] on p "Adicionar R$ 11,00" at bounding box center [570, 416] width 72 height 12
type input "1"
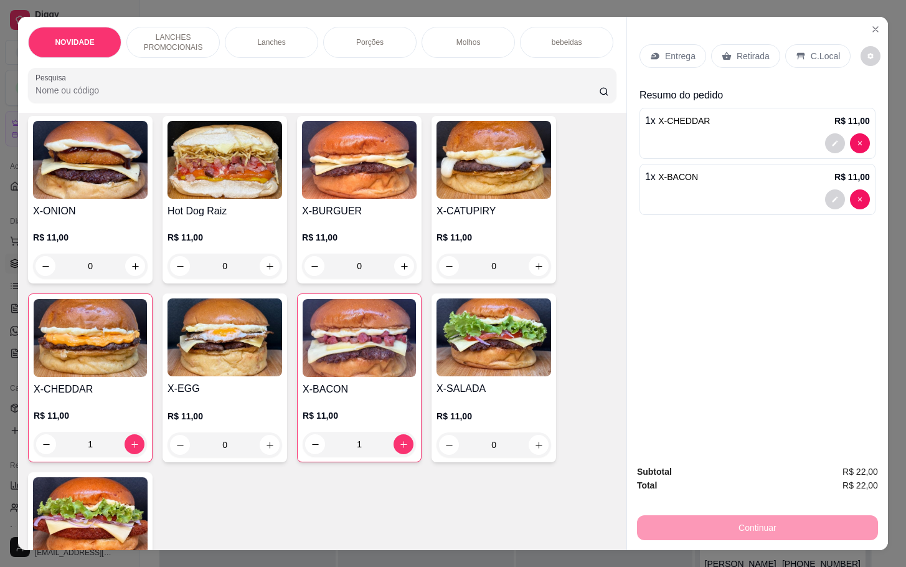
drag, startPoint x: 731, startPoint y: 50, endPoint x: 776, endPoint y: 354, distance: 306.7
click at [738, 60] on div "Retirada" at bounding box center [745, 56] width 69 height 24
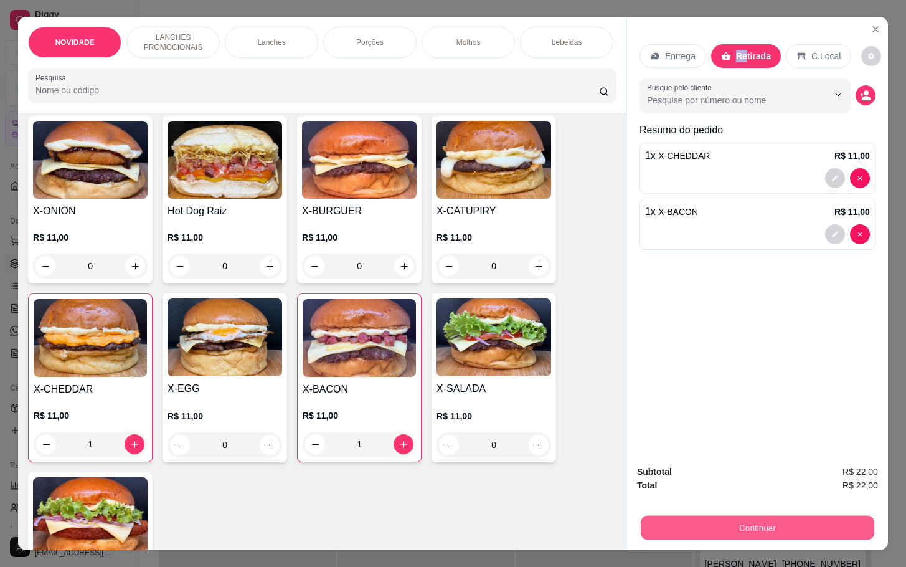
click at [744, 515] on button "Continuar" at bounding box center [758, 527] width 234 height 24
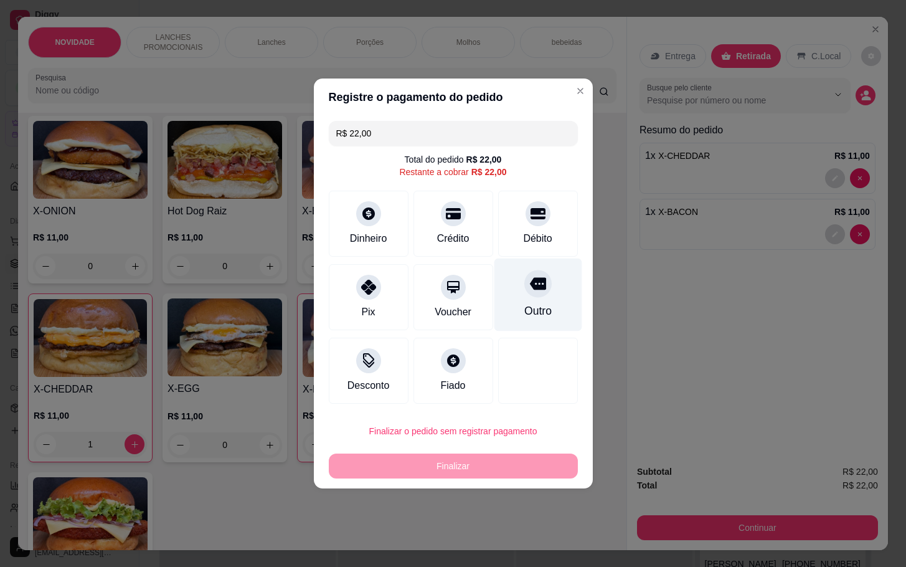
click at [513, 270] on div "Outro" at bounding box center [538, 295] width 88 height 73
type input "R$ 0,00"
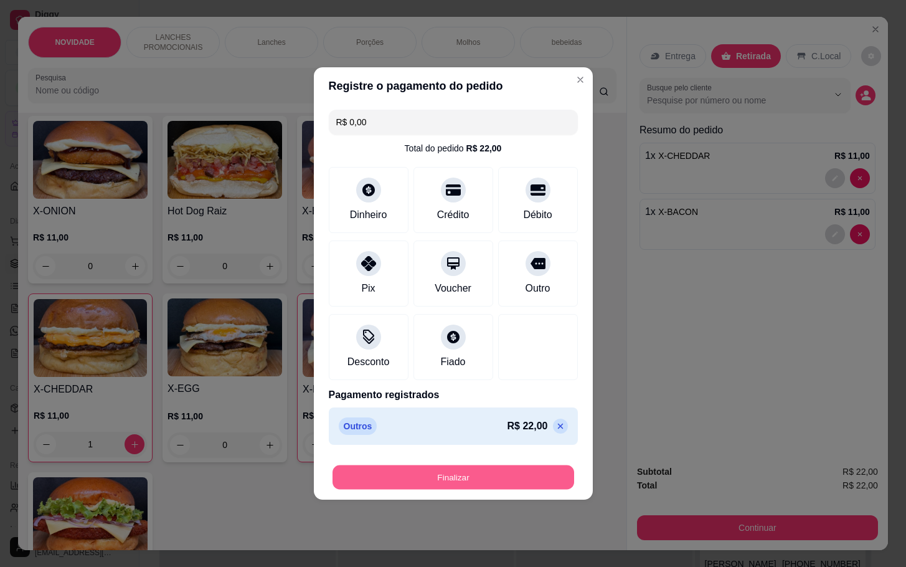
click at [521, 488] on button "Finalizar" at bounding box center [454, 477] width 242 height 24
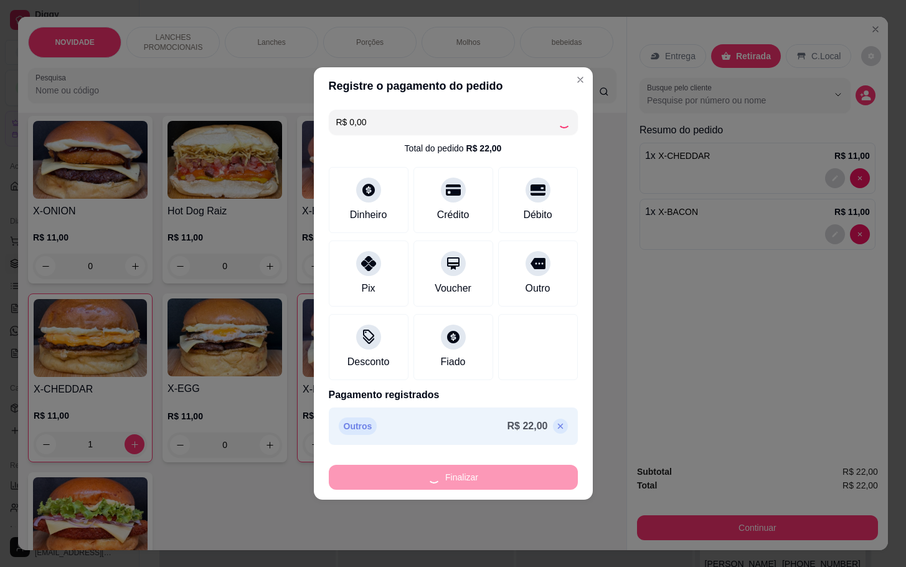
type input "0"
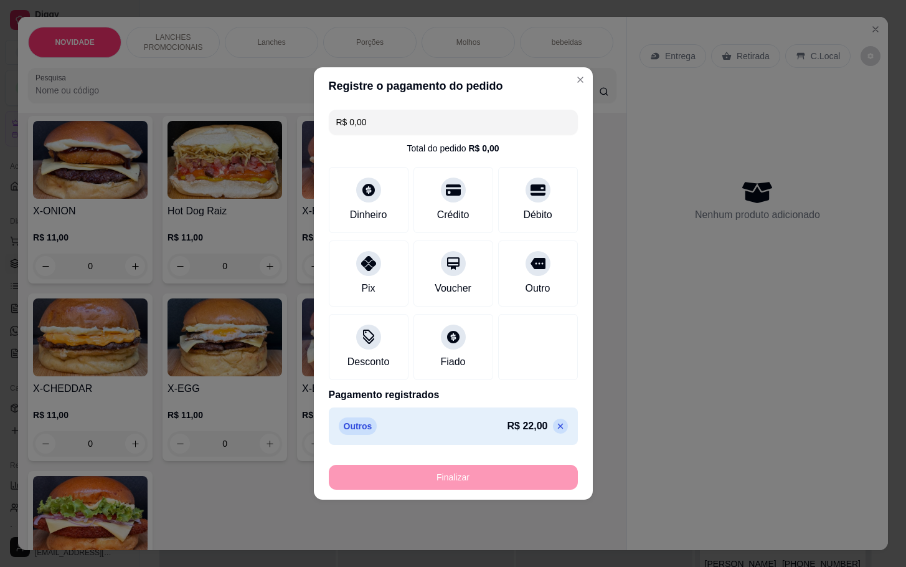
type input "-R$ 22,00"
